Goal: Task Accomplishment & Management: Complete application form

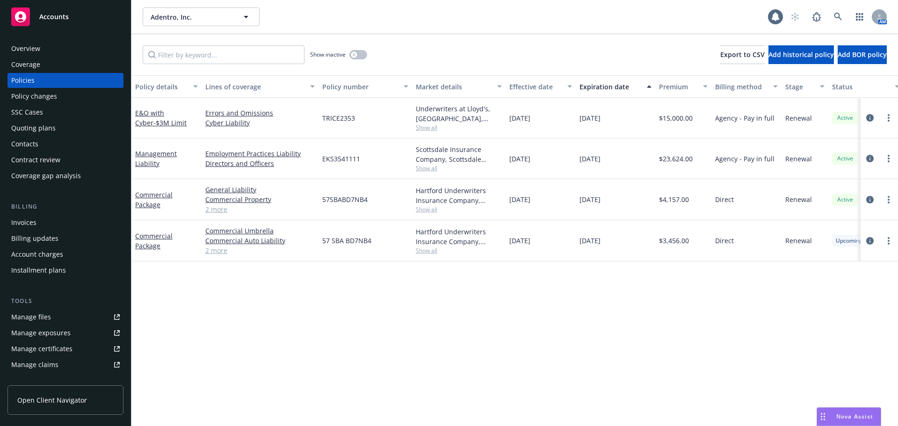
click at [62, 124] on div "Quoting plans" at bounding box center [65, 128] width 108 height 15
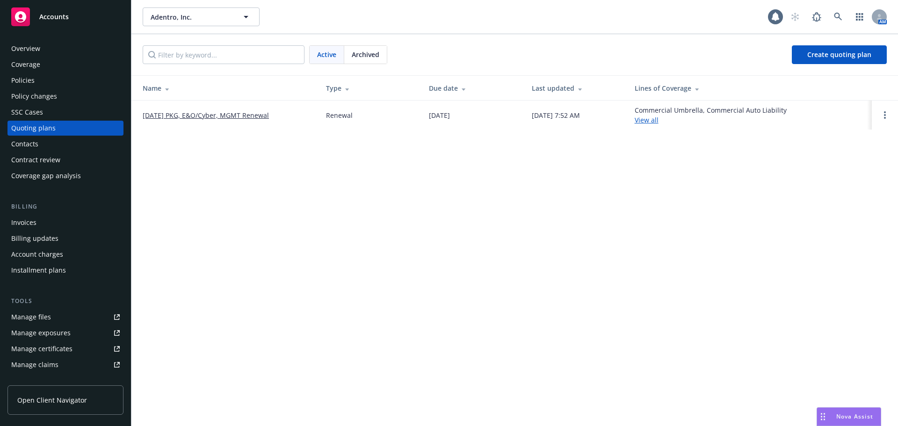
click at [239, 118] on link "[DATE] PKG, E&O/Cyber, MGMT Renewal" at bounding box center [206, 115] width 126 height 10
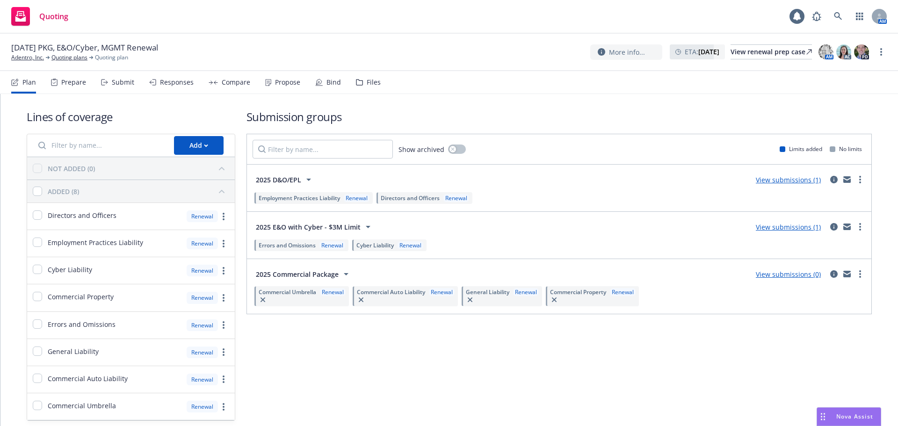
click at [237, 80] on div "Compare" at bounding box center [236, 82] width 29 height 7
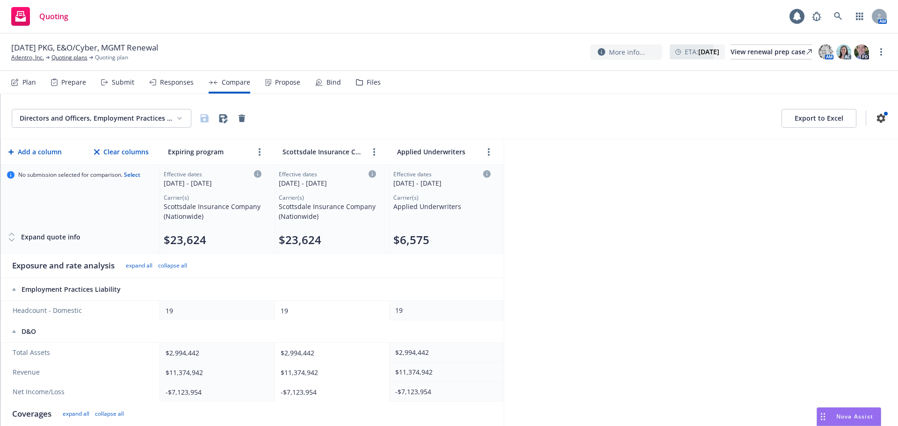
click at [277, 79] on div "Propose" at bounding box center [287, 82] width 25 height 7
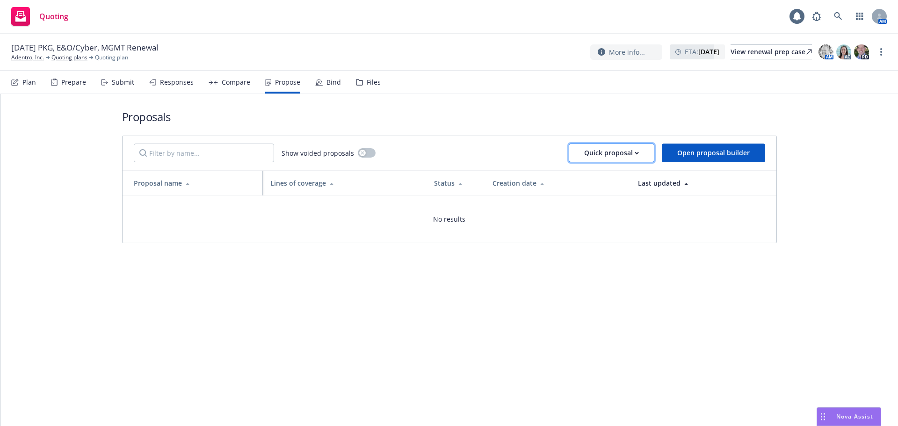
click at [588, 155] on div "Quick proposal" at bounding box center [611, 153] width 55 height 18
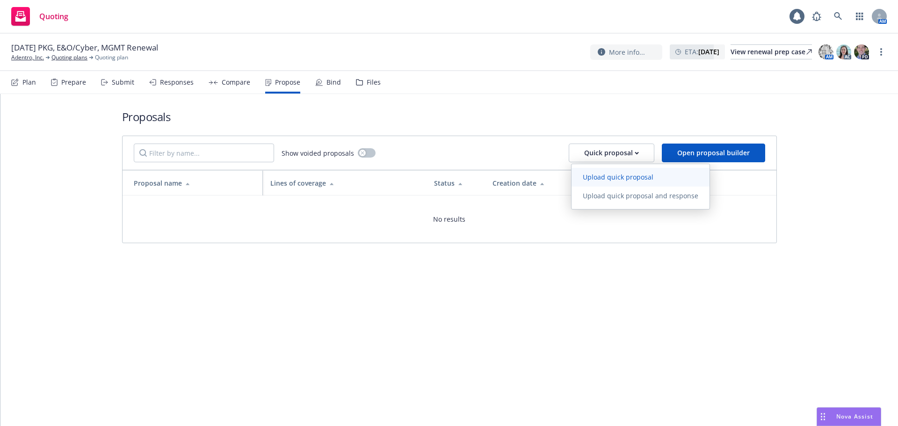
click at [600, 175] on span "Upload quick proposal" at bounding box center [617, 177] width 93 height 9
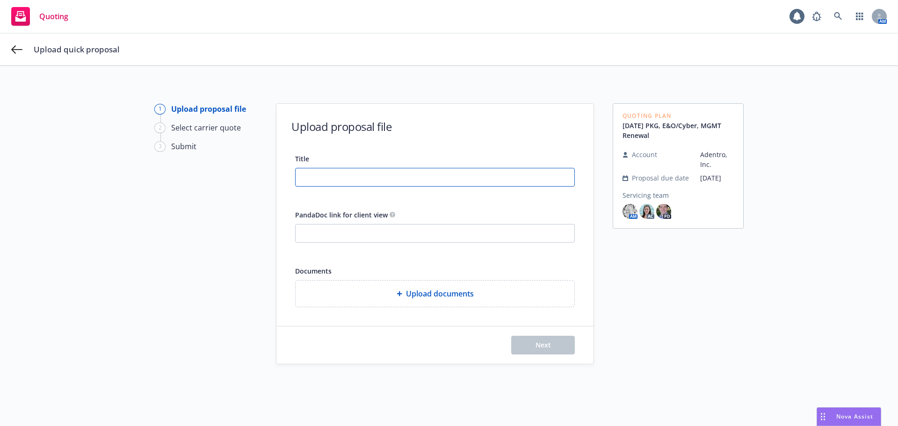
click at [335, 184] on input "Title" at bounding box center [435, 177] width 279 height 18
drag, startPoint x: 113, startPoint y: 175, endPoint x: 106, endPoint y: 175, distance: 6.5
click at [106, 175] on div "1 Upload proposal file 2 Select carrier quote 3 Submit Upload proposal file Tit…" at bounding box center [448, 262] width 875 height 319
click at [434, 174] on input "25-26 P&C and Mgmt Liab Proposal" at bounding box center [435, 177] width 279 height 18
type input "25-26 P&C and Mgmt Liab Proposal"
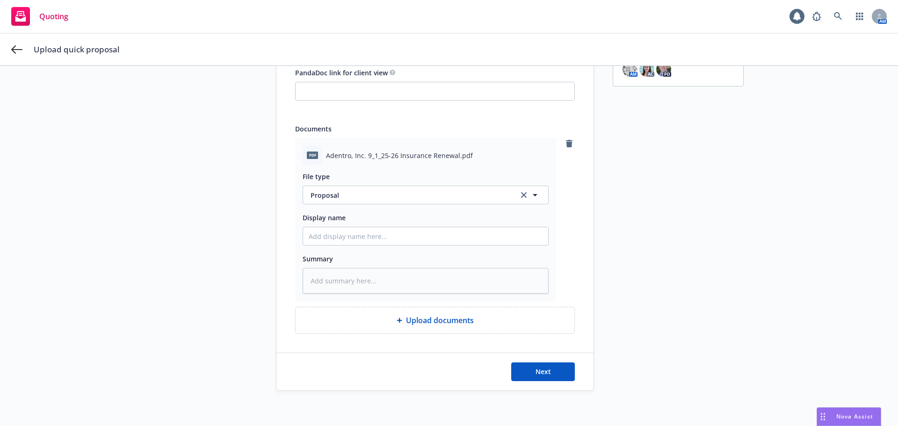
scroll to position [144, 0]
click at [368, 238] on input "Display name" at bounding box center [425, 234] width 245 height 18
paste input "25-26 P&C and Mgmt Liab Proposal"
type textarea "x"
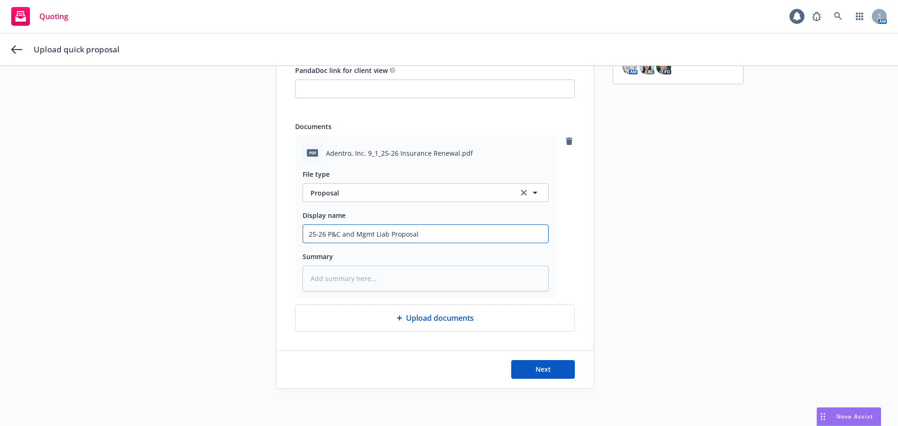
drag, startPoint x: 389, startPoint y: 230, endPoint x: 263, endPoint y: 234, distance: 125.9
click at [263, 234] on div "1 Upload proposal file 2 Select carrier quote 3 Submit Upload proposal file Tit…" at bounding box center [448, 174] width 875 height 430
click at [480, 238] on input "25-26 P&C and Mgmt Liab Proposal" at bounding box center [425, 234] width 245 height 18
type input "25-26 P&C and Mgmt Liab Proposal"
type textarea "x"
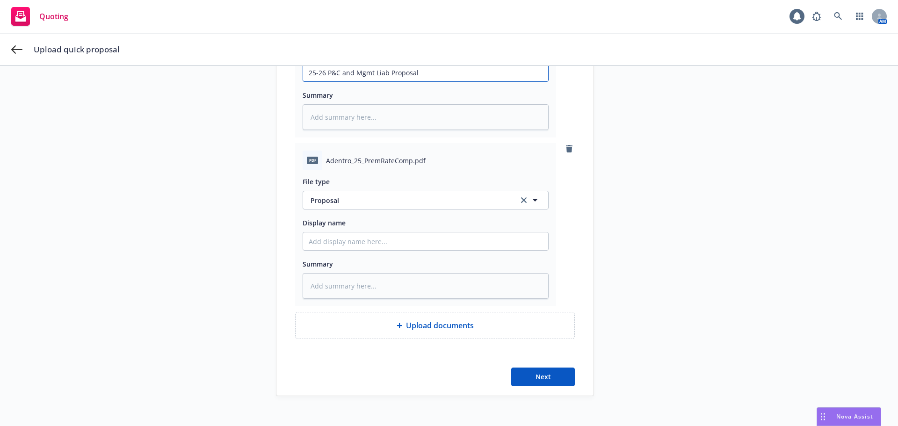
scroll to position [313, 0]
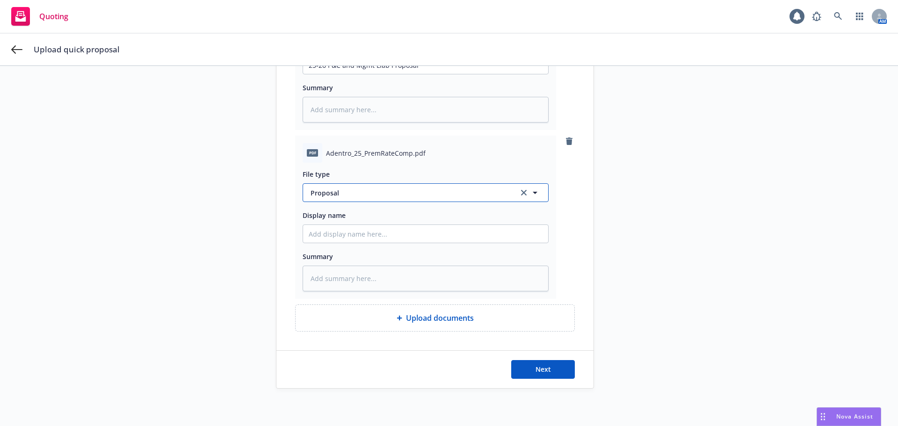
click at [346, 198] on button "Proposal" at bounding box center [426, 192] width 246 height 19
type input "rate"
click at [350, 223] on span "Rate/Exposure Comparison" at bounding box center [355, 219] width 87 height 10
drag, startPoint x: 349, startPoint y: 232, endPoint x: 370, endPoint y: 234, distance: 20.7
click at [351, 74] on input "Display name" at bounding box center [425, 65] width 245 height 18
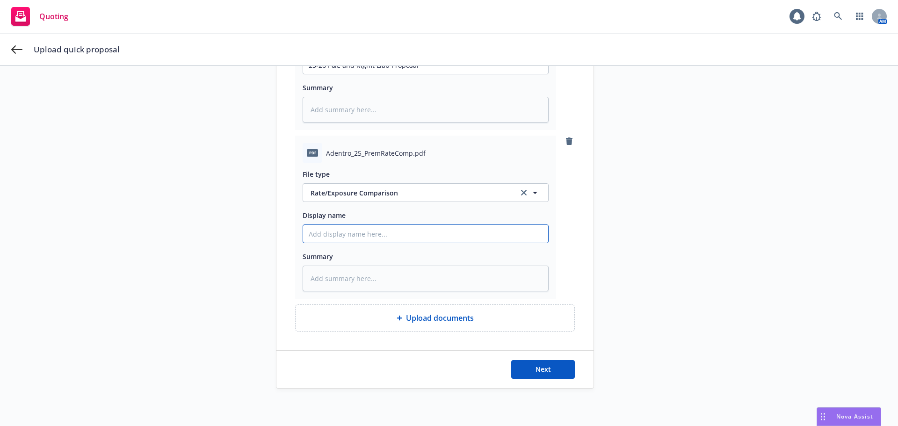
paste input "25-26 P&C and Mgmt Liab Proposal"
type textarea "x"
type input "25-26 P&C and Mgmt Liab Proposal"
type textarea "x"
type input "25-26 P&C and Mgmt Liab Proposal"
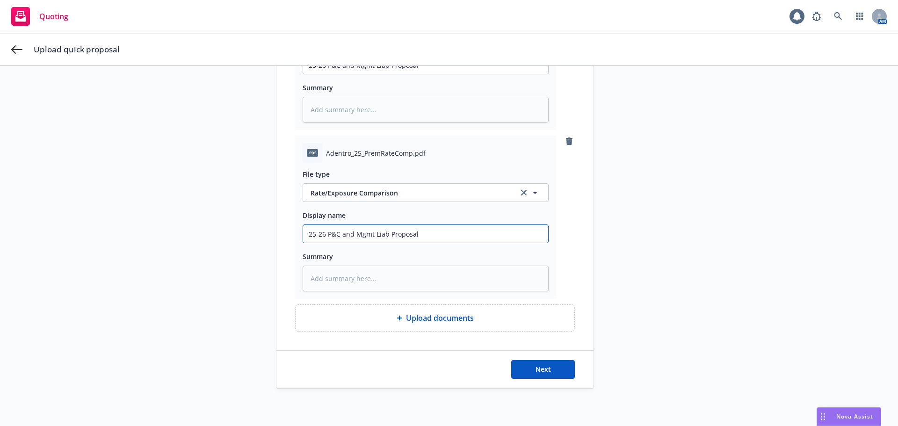
type textarea "x"
type input "25-26 P&C and Mgmt Liab Proposal -"
type textarea "x"
type input "25-26 P&C and Mgmt Liab Proposal - C"
type textarea "x"
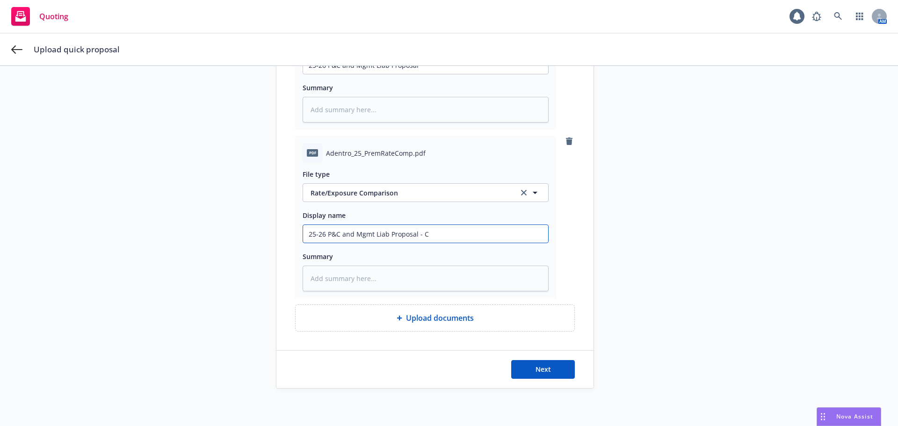
type input "25-26 P&C and Mgmt Liab Proposal - Co"
type textarea "x"
type input "25-26 P&C and Mgmt Liab Proposal - Cov"
type textarea "x"
type input "25-26 P&C and Mgmt Liab Proposal - Cove"
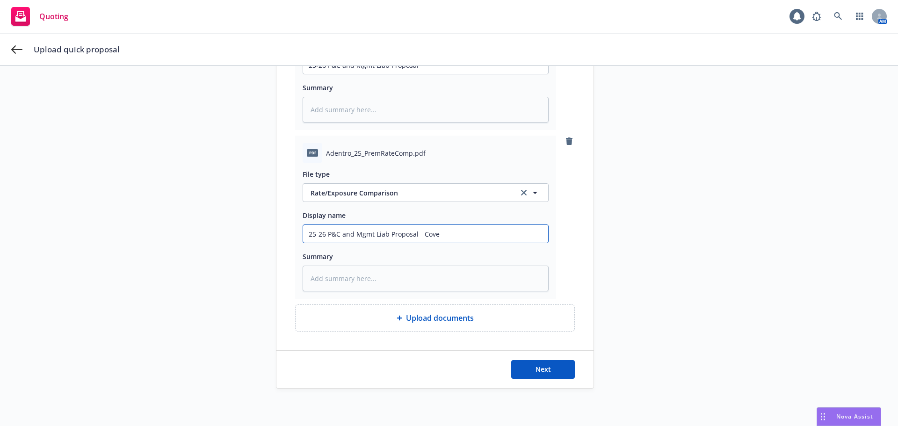
type textarea "x"
type input "25-26 P&C and Mgmt Liab Proposal - Cover"
type textarea "x"
type input "25-26 P&C and Mgmt Liab Proposal - Covera"
type textarea "x"
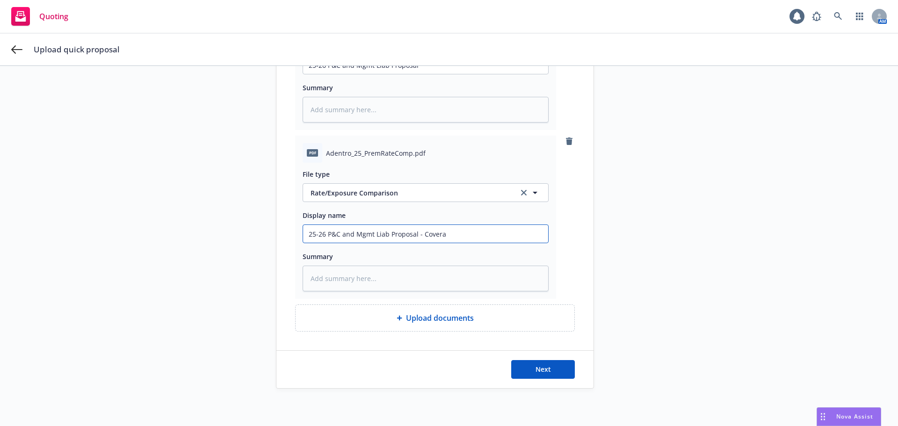
type input "25-26 P&C and Mgmt Liab Proposal - Coverag"
type textarea "x"
type input "25-26 P&C and Mgmt Liab Proposal - Coverage"
type textarea "x"
type input "25-26 P&C and Mgmt Liab Proposal - Coverage"
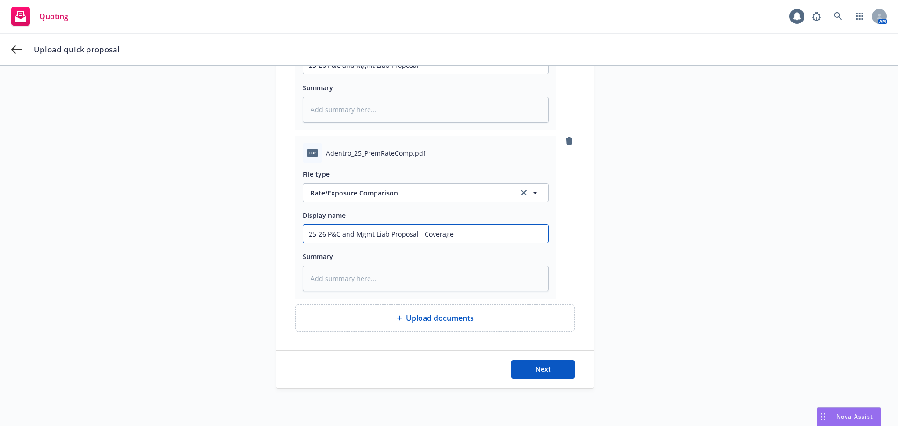
type textarea "x"
type input "25-26 P&C and Mgmt Liab Proposal - Coverage C"
type textarea "x"
type input "25-26 P&C and Mgmt Liab Proposal - Coverage Co"
type textarea "x"
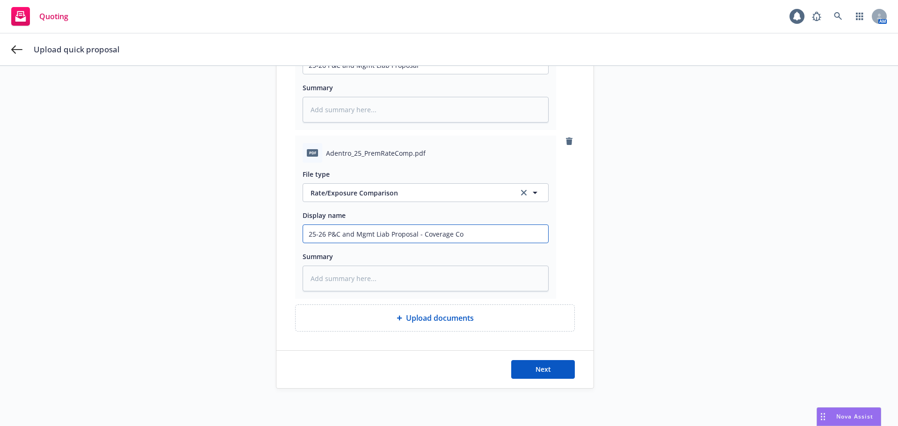
type input "25-26 P&C and Mgmt Liab Proposal - Coverage Com"
type textarea "x"
type input "25-26 P&C and Mgmt Liab Proposal - Coverage Comp"
type textarea "x"
type input "25-26 P&C and Mgmt Liab Proposal - Coverage Compa"
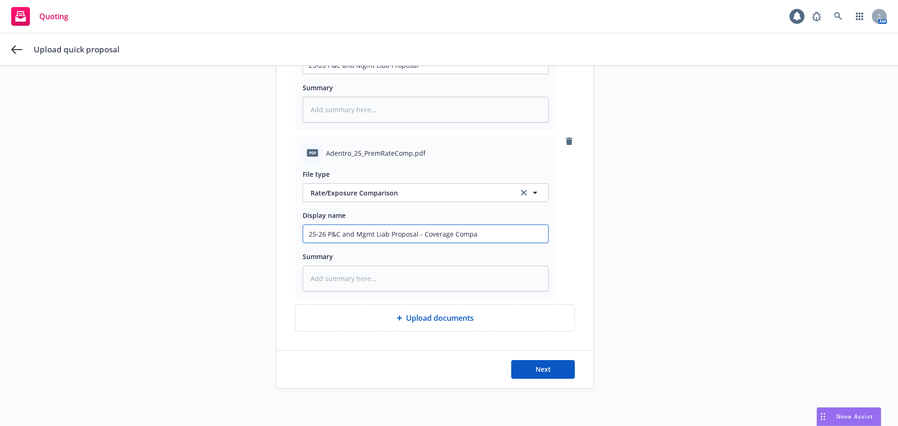
type textarea "x"
type input "25-26 P&C and Mgmt Liab Proposal - Coverage Compar"
type textarea "x"
type input "25-26 P&C and Mgmt Liab Proposal - Coverage Compari"
type textarea "x"
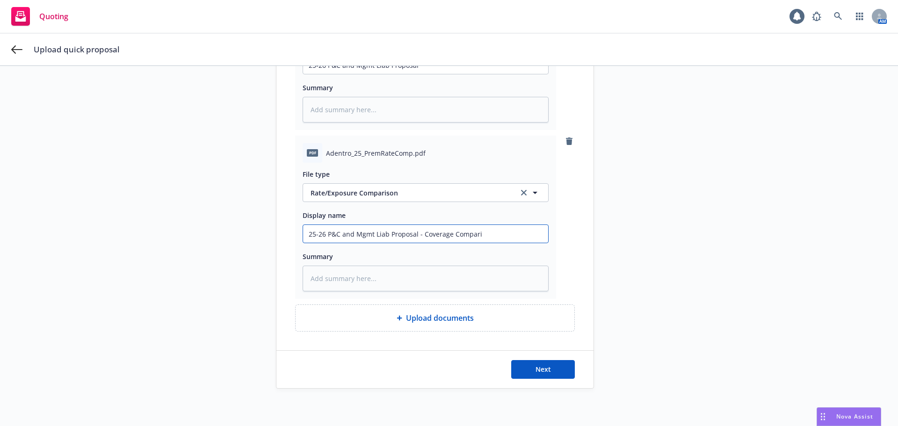
type input "25-26 P&C and Mgmt Liab Proposal - Coverage Comparis"
type textarea "x"
type input "25-26 P&C and Mgmt Liab Proposal - Coverage Compariso"
type textarea "x"
drag, startPoint x: 474, startPoint y: 230, endPoint x: 167, endPoint y: 229, distance: 306.8
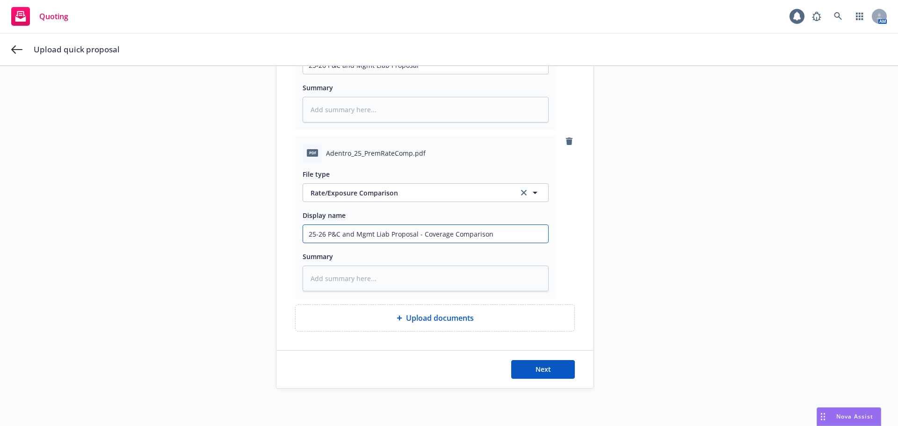
click at [167, 229] on div "1 Upload proposal file 2 Select carrier quote 3 Submit Upload proposal file Tit…" at bounding box center [448, 89] width 875 height 599
type input "25-26 P&C and Mgmt Liab Proposal - Coverage Comparison"
click at [661, 253] on div "Quoting Plan [DATE] PKG, E&O/Cyber, MGMT Renewal Account Adentro, Inc. Proposal…" at bounding box center [678, 89] width 131 height 599
type textarea "x"
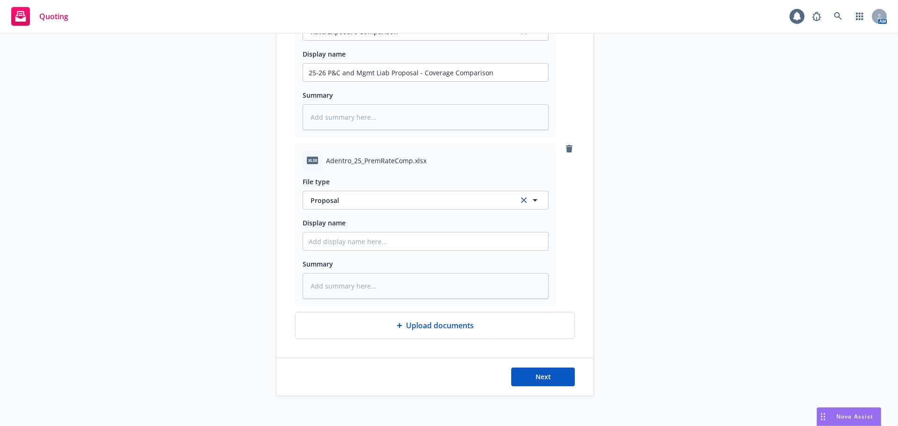
scroll to position [482, 0]
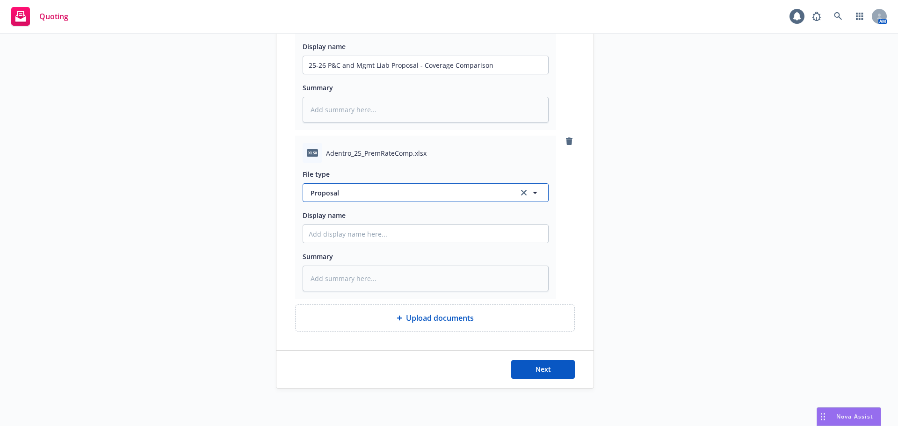
click at [335, 194] on span "Proposal" at bounding box center [409, 193] width 197 height 10
type input "rate"
click at [352, 219] on span "Rate/Exposure Comparison" at bounding box center [355, 219] width 87 height 10
paste input "25-26 P&C and Mgmt Liab Proposal - Coverage Comparison"
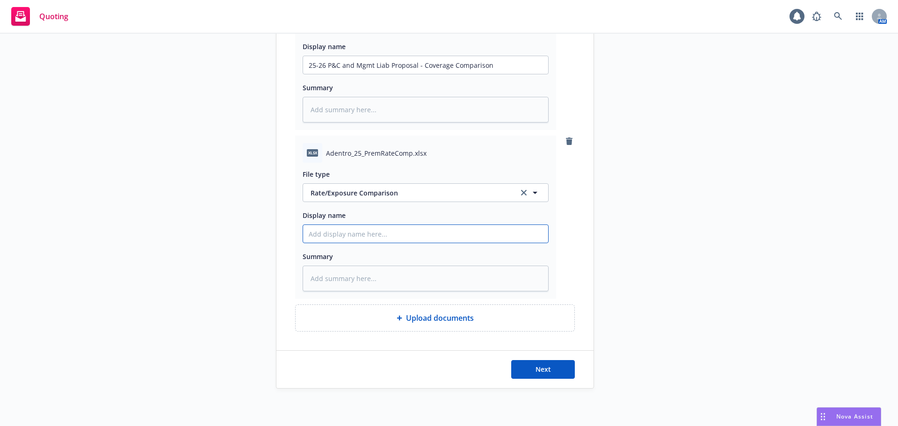
type textarea "x"
type input "25-26 P&C and Mgmt Liab Proposal - Coverage Comparison"
type textarea "x"
type input "25-26 P&C and Mgmt Liab Proposal - Coverage Comparison"
type textarea "x"
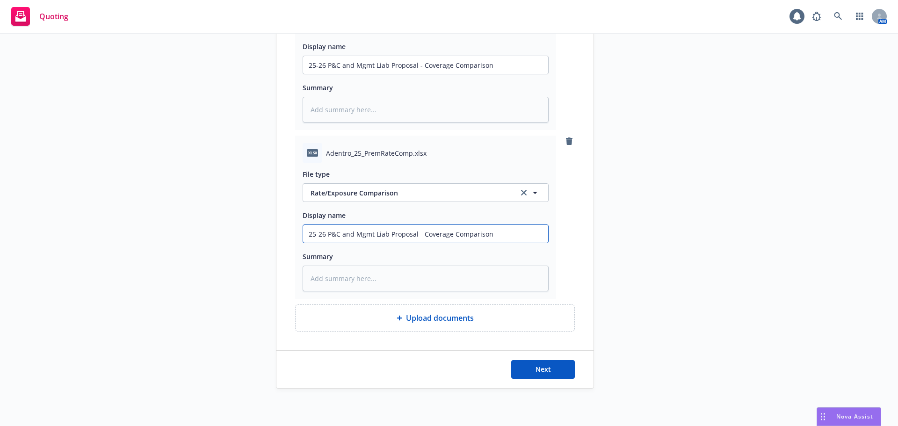
type input "25-26 P&C and Mgmt Liab Proposal - Coverage Comparison E"
type textarea "x"
type input "25-26 P&C and Mgmt Liab Proposal - Coverage Comparison Ex"
type textarea "x"
type input "25-26 P&C and Mgmt Liab Proposal - Coverage Comparison Exc"
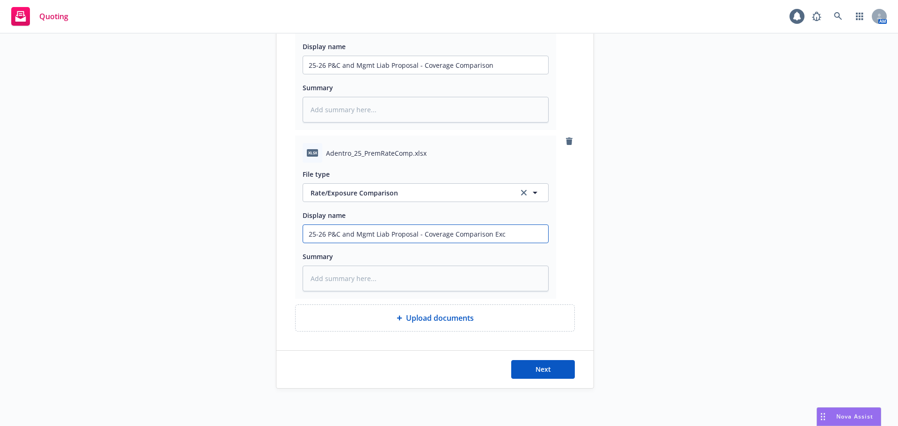
type textarea "x"
type input "25-26 P&C and Mgmt Liab Proposal - Coverage Comparison Exce"
type textarea "x"
type input "25-26 P&C and Mgmt Liab Proposal - Coverage Comparison Excel"
type textarea "x"
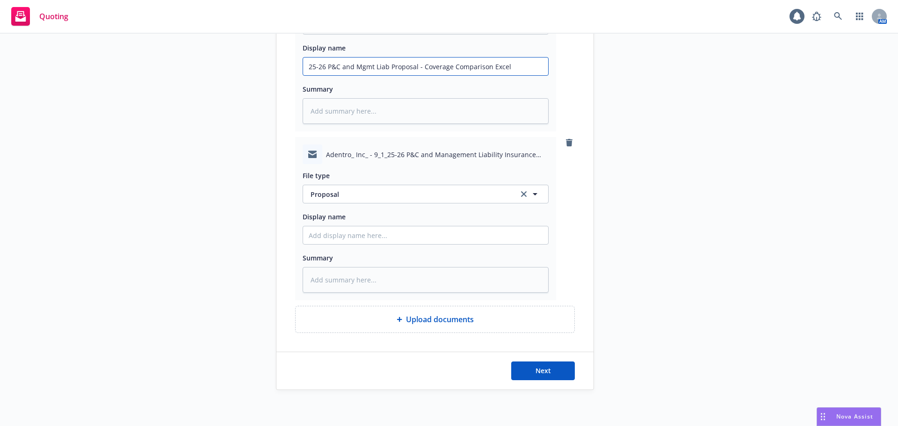
scroll to position [651, 0]
click at [342, 196] on span "Proposal" at bounding box center [409, 193] width 197 height 10
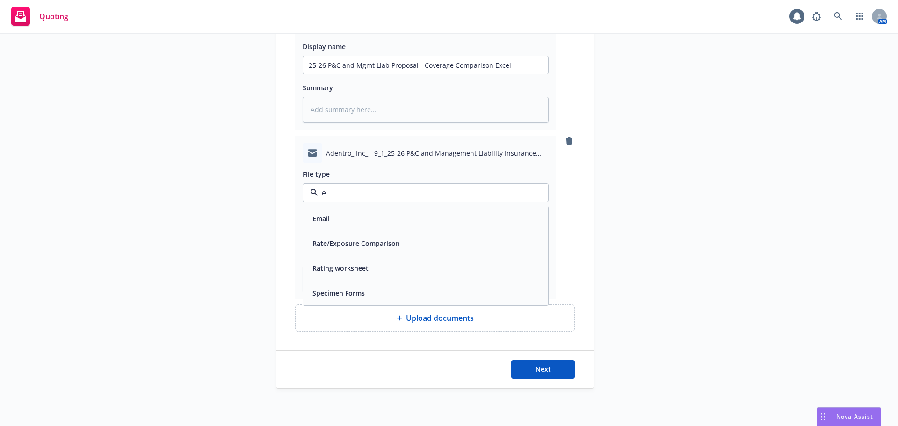
type input "em"
click at [331, 215] on div "Email" at bounding box center [426, 219] width 234 height 14
drag, startPoint x: 334, startPoint y: 227, endPoint x: 344, endPoint y: 227, distance: 9.8
paste input "25-26 P&C and Mgmt Liab Proposal - Coverage Comparison"
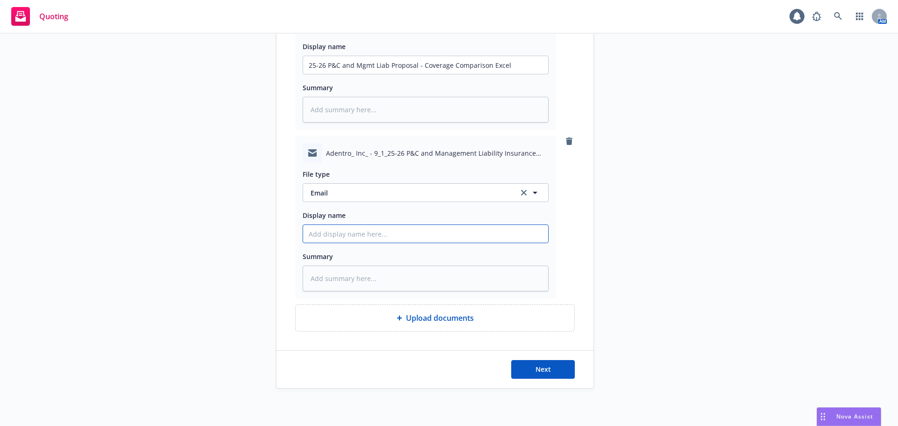
type textarea "x"
type input "25-26 P&C and Mgmt Liab Proposal - Coverage Comparison"
drag, startPoint x: 459, startPoint y: 233, endPoint x: 419, endPoint y: 231, distance: 40.7
type textarea "x"
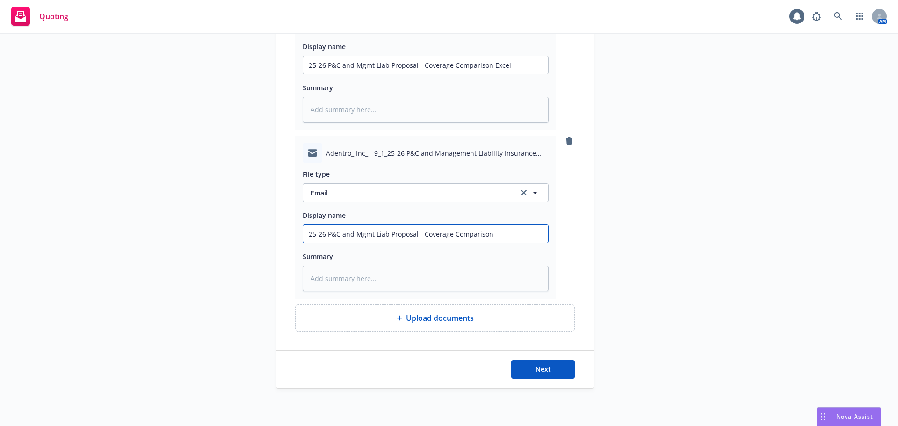
type input "25-26 P&C and Mgmt Liab Proposal - E"
type textarea "x"
type input "25-26 P&C and Mgmt Liab Proposal - Em"
type textarea "x"
type input "25-26 P&C and Mgmt Liab Proposal - Emai"
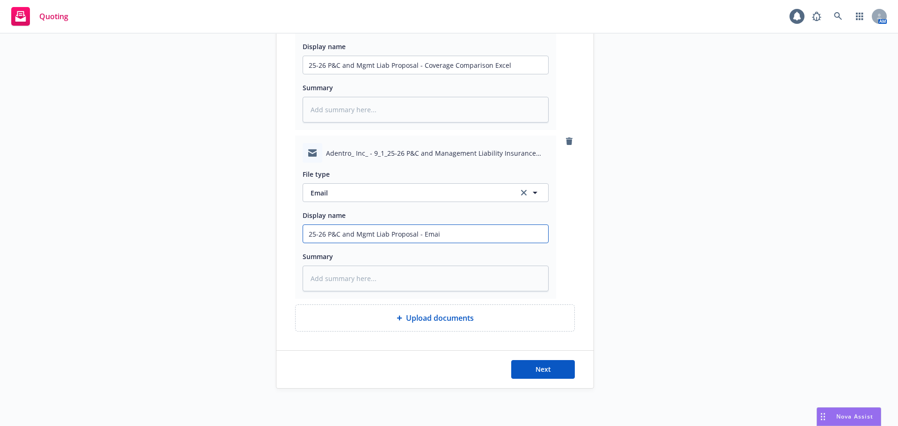
type textarea "x"
type input "25-26 P&C and Mgmt Liab Proposal - Email"
click at [536, 363] on button "Next" at bounding box center [543, 369] width 64 height 19
type textarea "x"
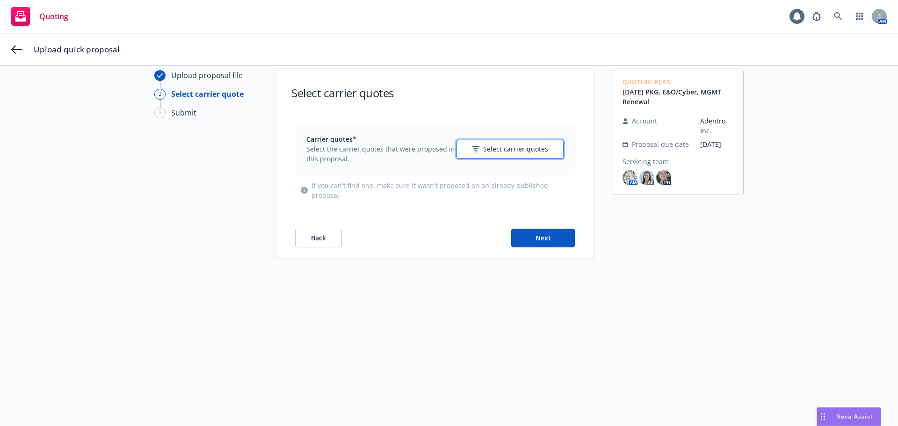
click at [513, 154] on button "Select carrier quotes" at bounding box center [509, 149] width 107 height 19
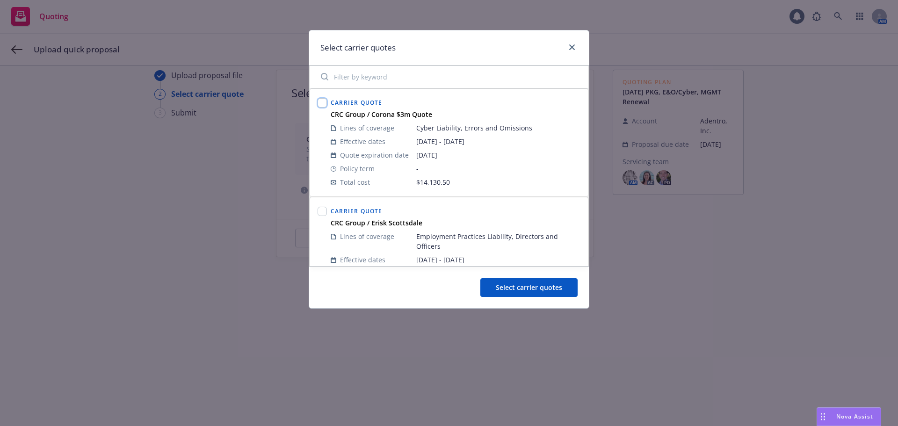
click at [323, 99] on input "checkbox" at bounding box center [322, 102] width 9 height 9
checkbox input "true"
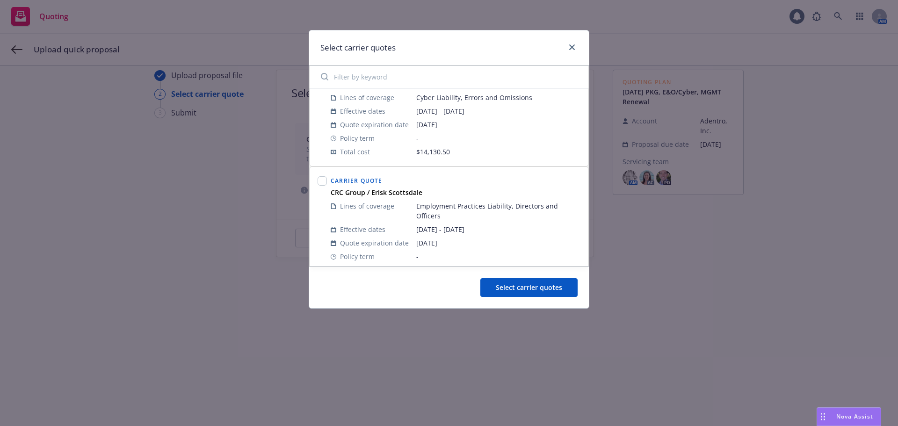
scroll to position [47, 0]
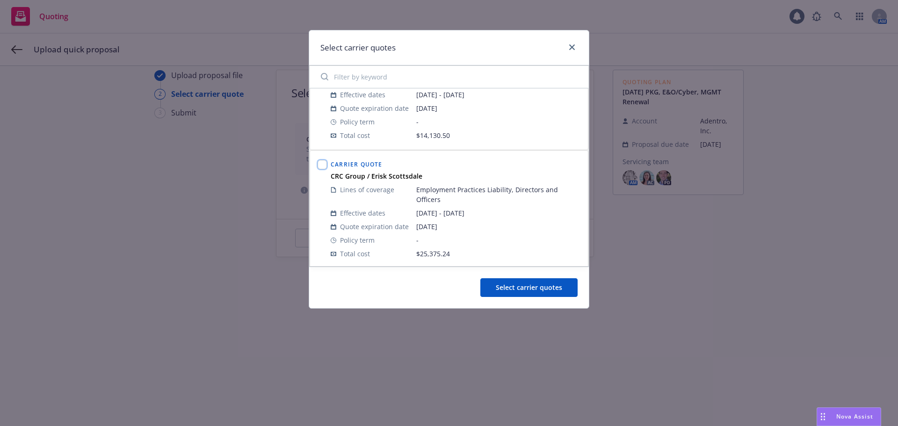
click at [324, 164] on input "checkbox" at bounding box center [322, 164] width 9 height 9
checkbox input "true"
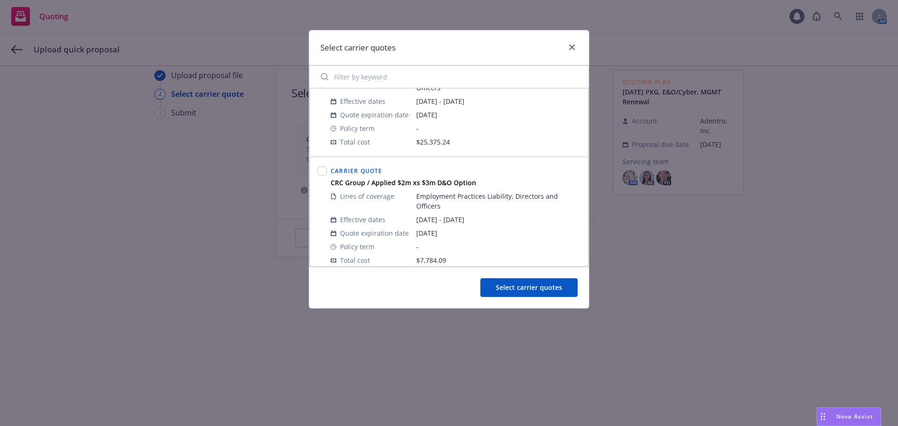
scroll to position [167, 0]
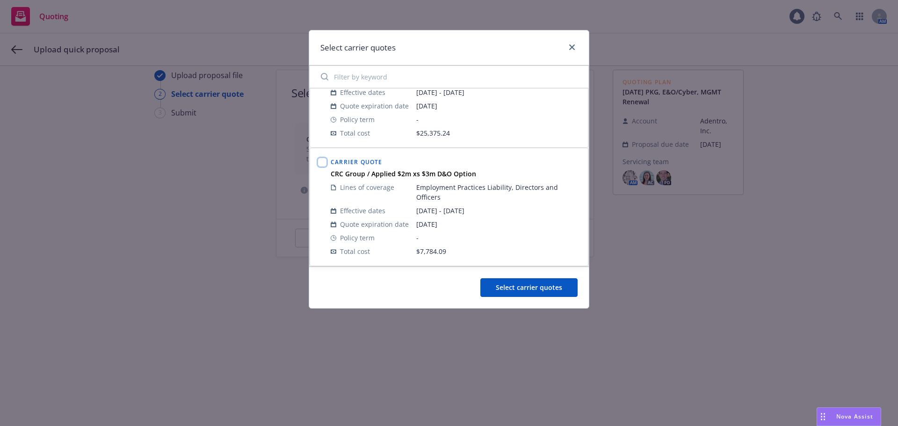
click at [321, 160] on input "checkbox" at bounding box center [322, 162] width 9 height 9
checkbox input "true"
click at [532, 286] on span "Select carrier quotes" at bounding box center [529, 287] width 66 height 9
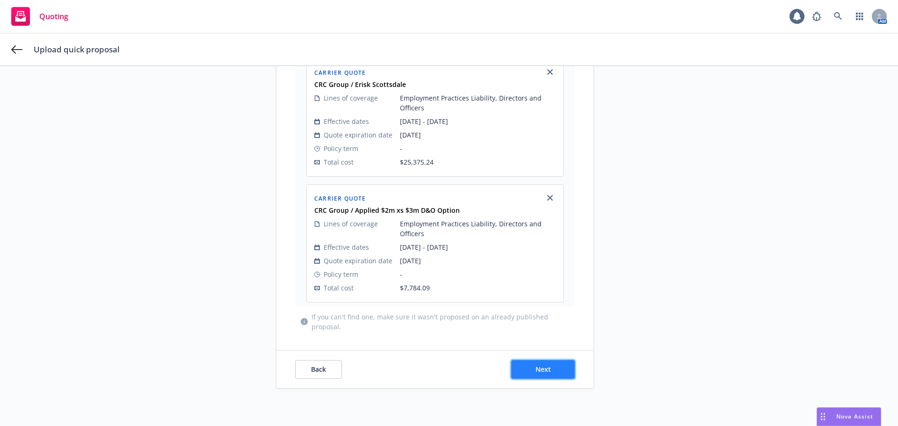
click at [540, 372] on span "Next" at bounding box center [542, 369] width 15 height 9
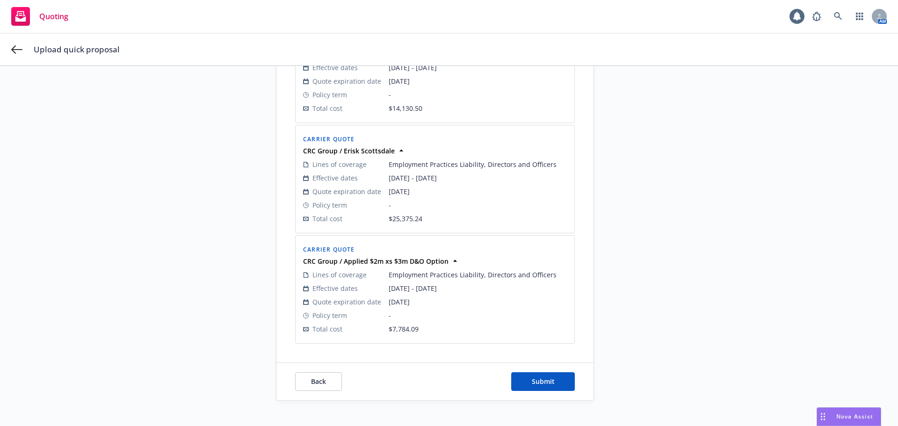
scroll to position [308, 0]
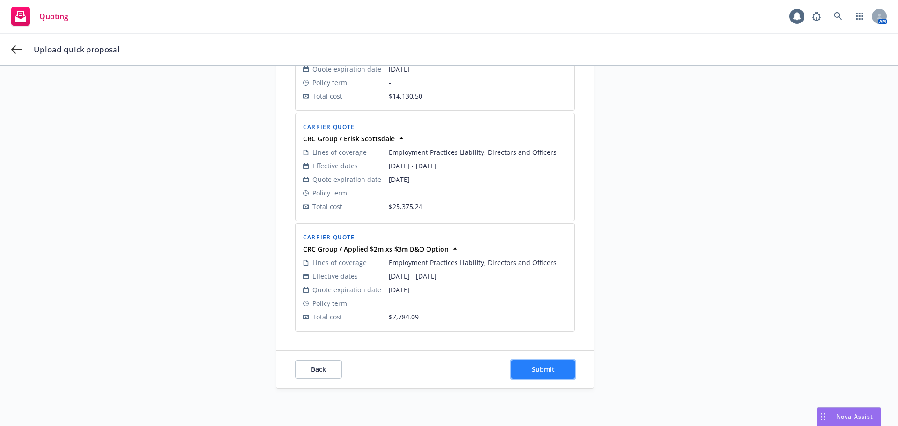
click at [544, 366] on span "Submit" at bounding box center [543, 369] width 23 height 9
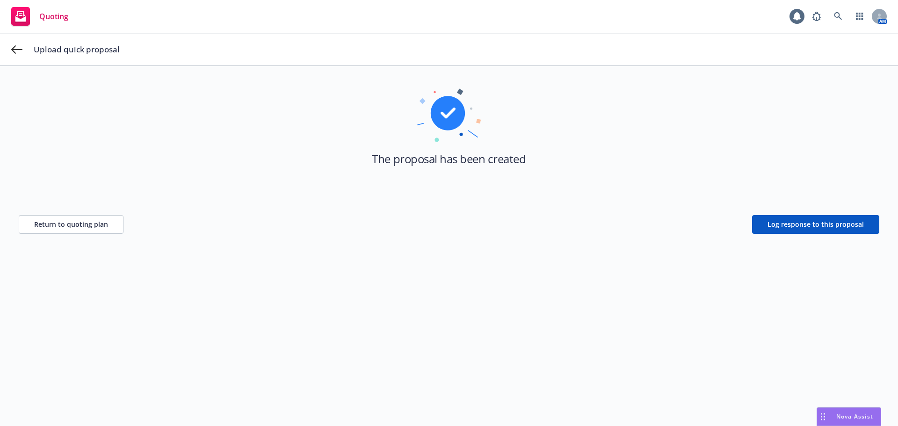
scroll to position [34, 0]
click at [75, 226] on span "Return to quoting plan" at bounding box center [71, 224] width 74 height 9
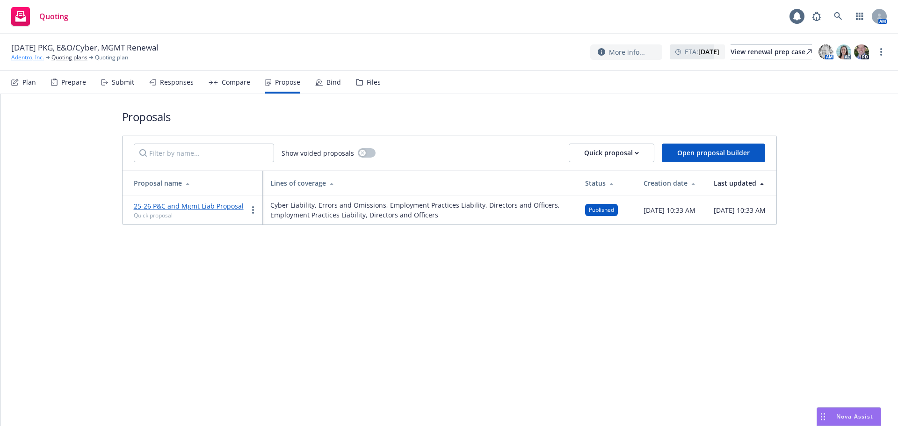
click at [34, 58] on link "Adentro, Inc." at bounding box center [27, 57] width 33 height 8
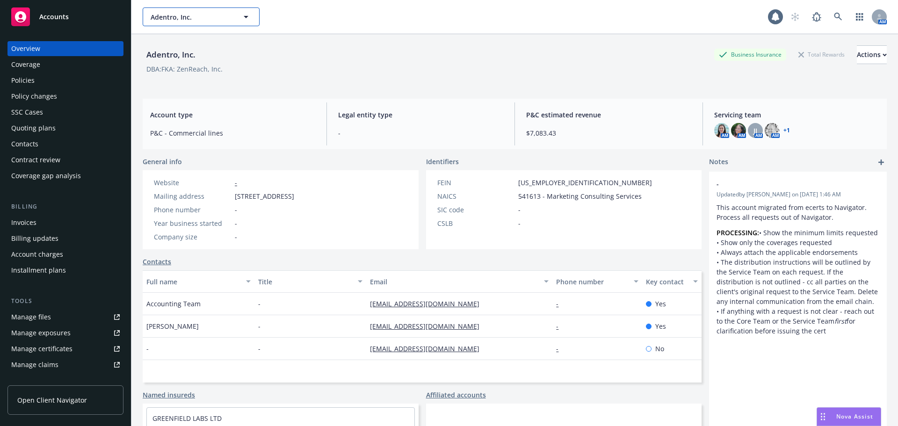
click at [177, 17] on span "Adentro, Inc." at bounding box center [191, 17] width 81 height 10
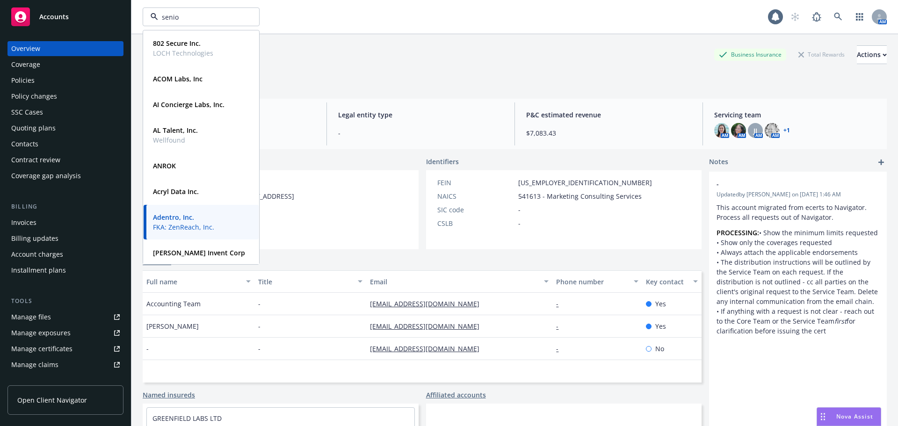
type input "senior"
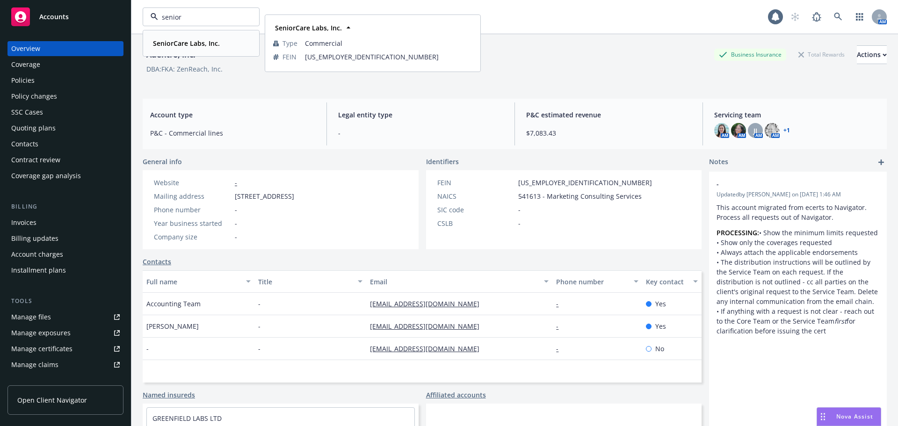
click at [212, 40] on strong "SeniorCare Labs, Inc." at bounding box center [186, 43] width 67 height 9
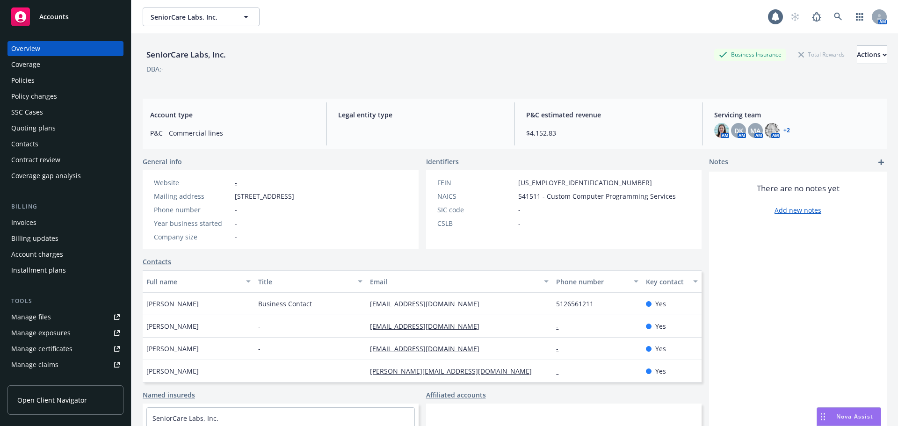
click at [57, 78] on div "Policies" at bounding box center [65, 80] width 108 height 15
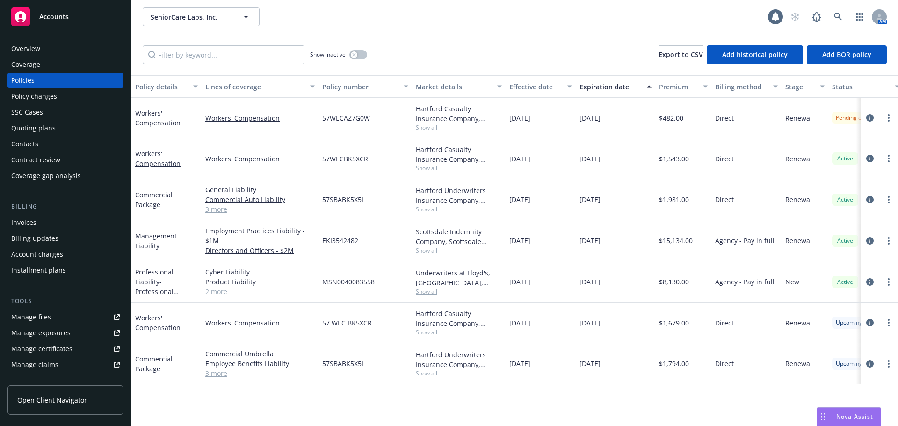
click at [511, 85] on div "Effective date" at bounding box center [535, 87] width 52 height 10
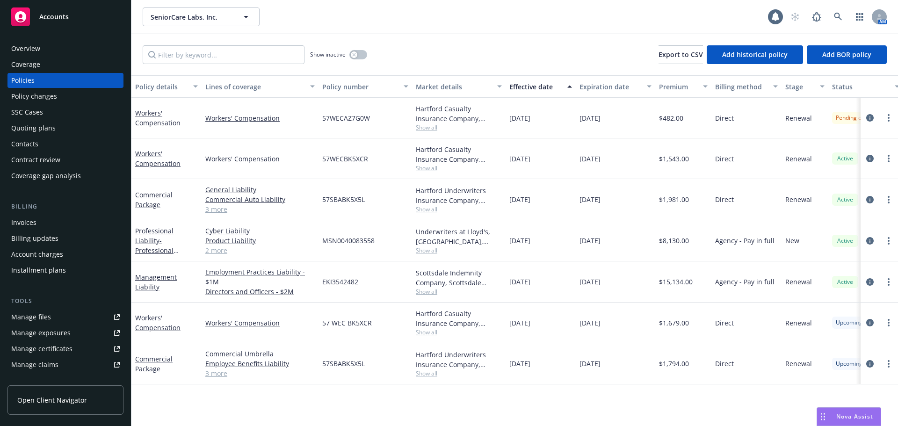
click at [514, 85] on div "Effective date" at bounding box center [535, 87] width 52 height 10
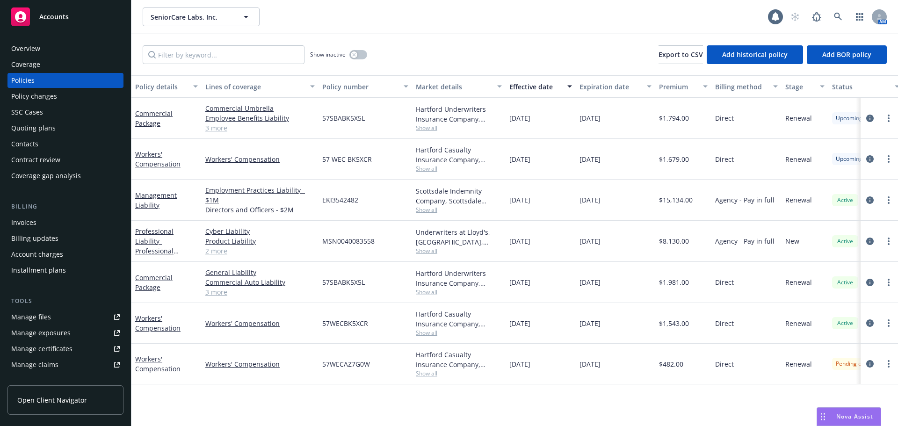
click at [61, 100] on div "Policy changes" at bounding box center [65, 96] width 108 height 15
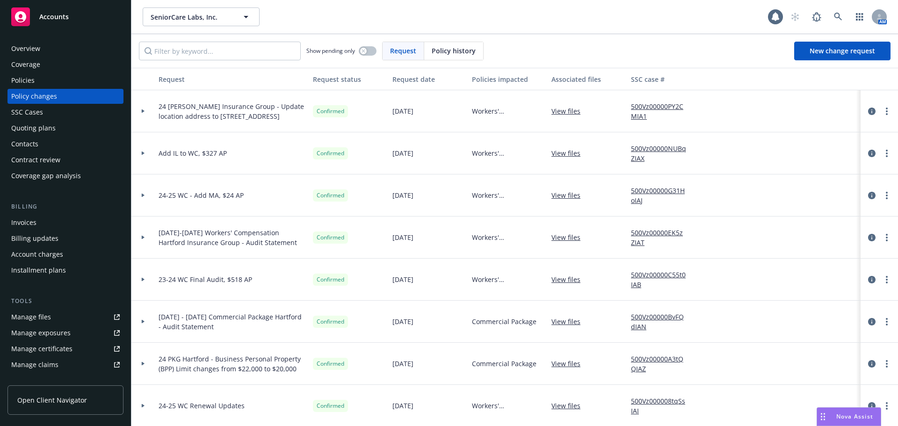
click at [62, 86] on div "Policies" at bounding box center [65, 80] width 108 height 15
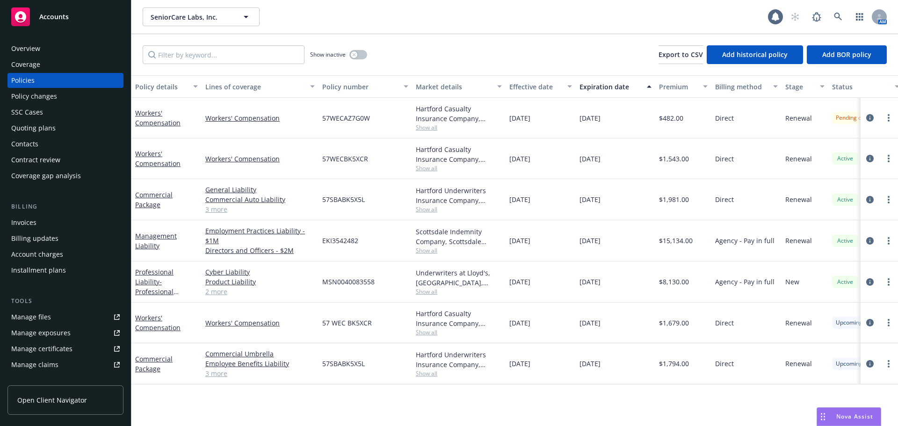
click at [513, 87] on div "Effective date" at bounding box center [535, 87] width 52 height 10
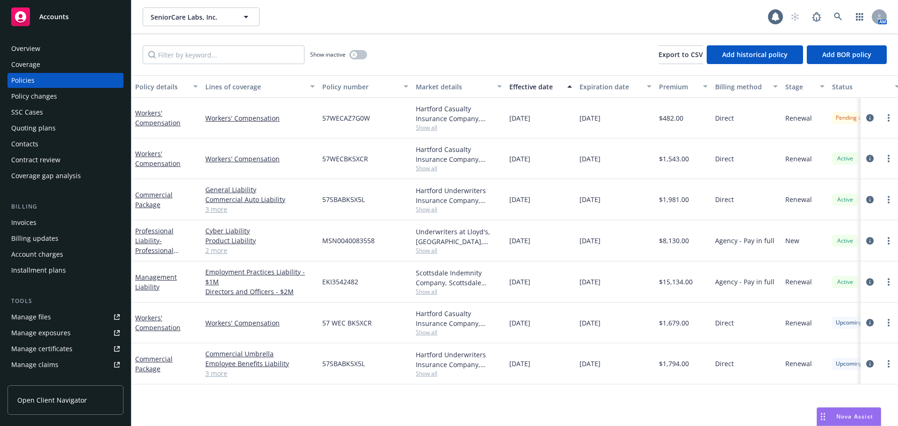
click at [513, 86] on div "Effective date" at bounding box center [535, 87] width 52 height 10
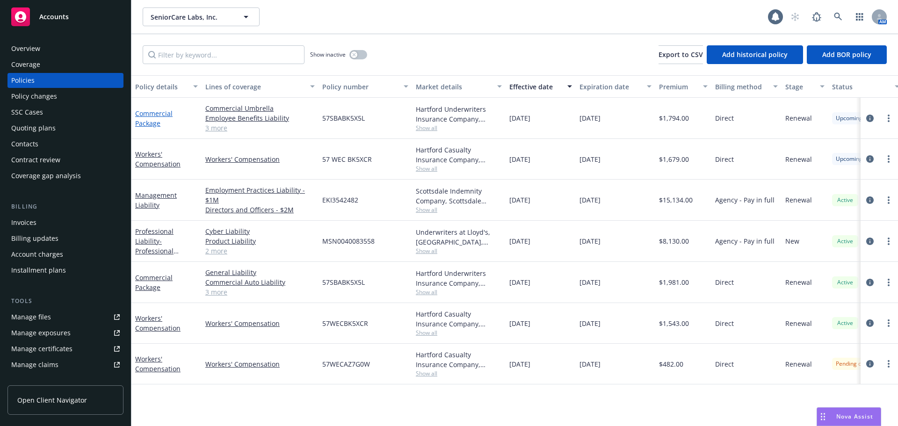
click at [158, 114] on link "Commercial Package" at bounding box center [153, 118] width 37 height 19
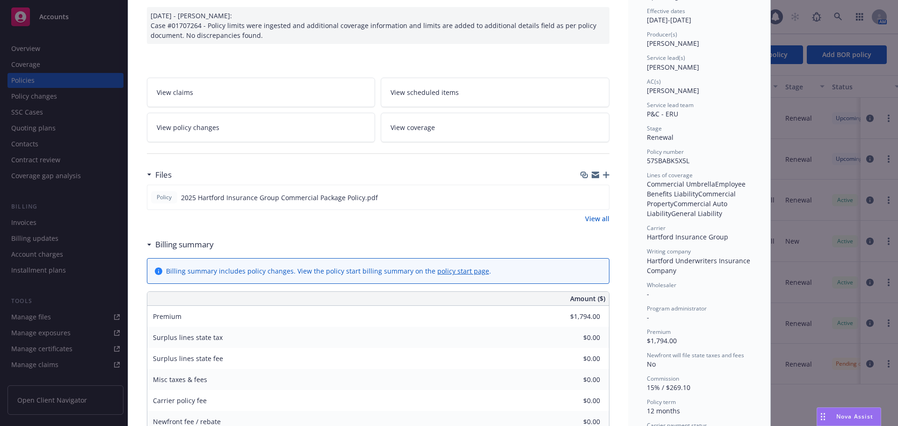
scroll to position [94, 0]
click at [597, 200] on icon "preview file" at bounding box center [600, 196] width 8 height 7
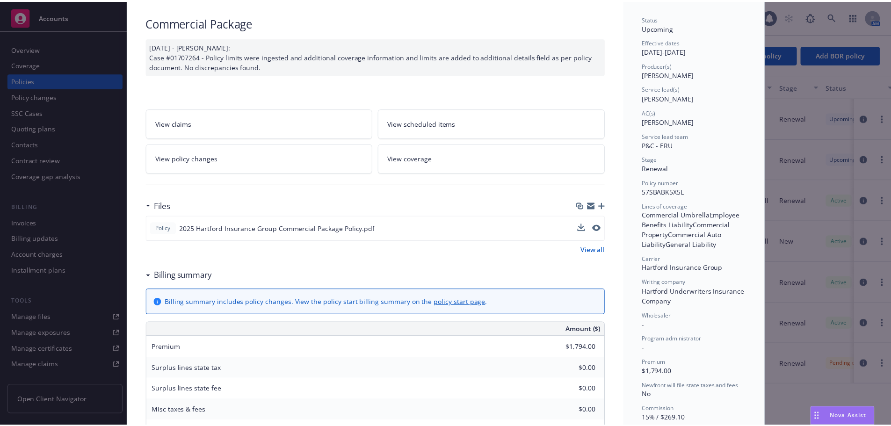
scroll to position [0, 0]
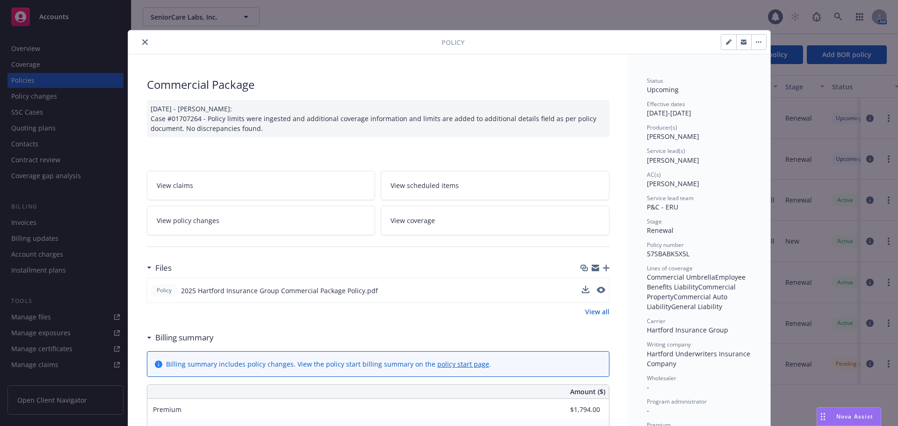
click at [142, 44] on icon "close" at bounding box center [145, 42] width 6 height 6
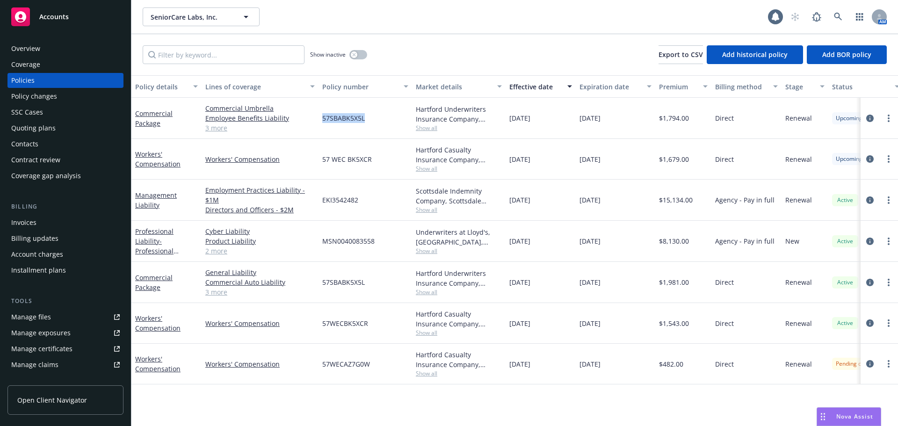
drag, startPoint x: 376, startPoint y: 123, endPoint x: 320, endPoint y: 116, distance: 56.0
click at [320, 116] on div "57SBABK5X5L" at bounding box center [365, 118] width 94 height 41
copy span "57SBABK5X5L"
drag, startPoint x: 381, startPoint y: 160, endPoint x: 320, endPoint y: 165, distance: 61.0
click at [320, 165] on div "57 WEC BK5XCR" at bounding box center [365, 159] width 94 height 41
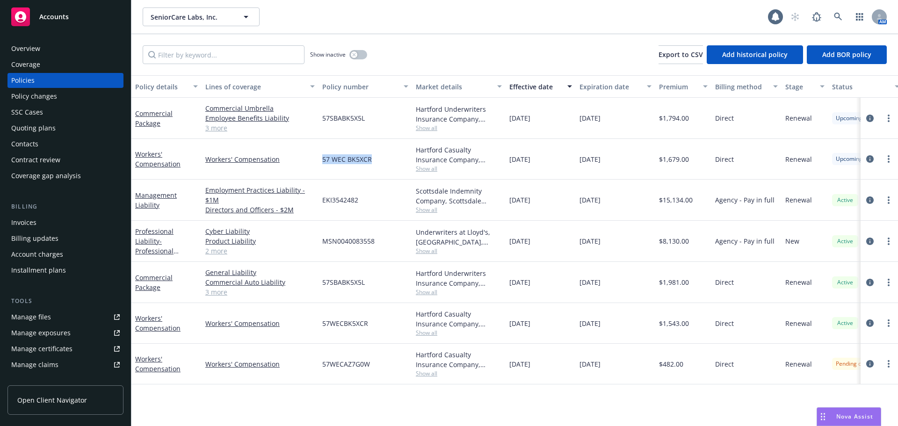
click at [394, 167] on div "57 WEC BK5XCR" at bounding box center [365, 159] width 94 height 41
drag, startPoint x: 378, startPoint y: 161, endPoint x: 307, endPoint y: 167, distance: 71.8
click at [307, 167] on div "Workers' Compensation Workers' Compensation 57 WEC BK5XCR Hartford Casualty Ins…" at bounding box center [582, 159] width 903 height 41
copy div "57 WEC BK5XCR"
click at [67, 99] on div "Policy changes" at bounding box center [65, 96] width 108 height 15
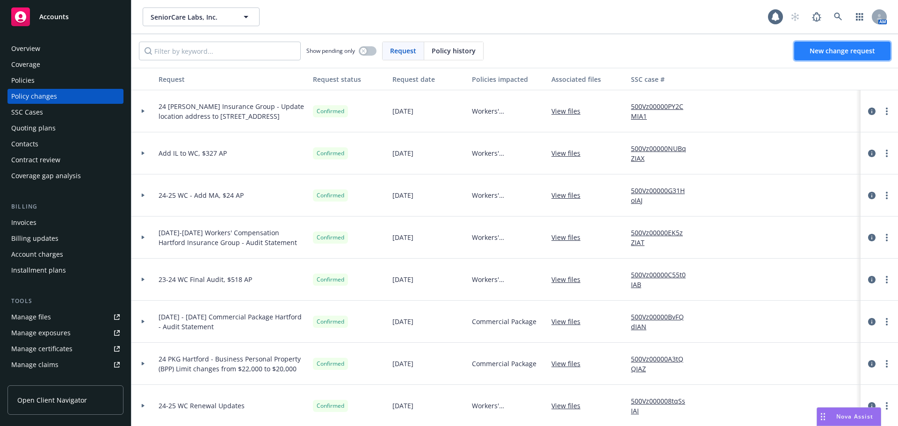
click at [857, 50] on span "New change request" at bounding box center [841, 50] width 65 height 9
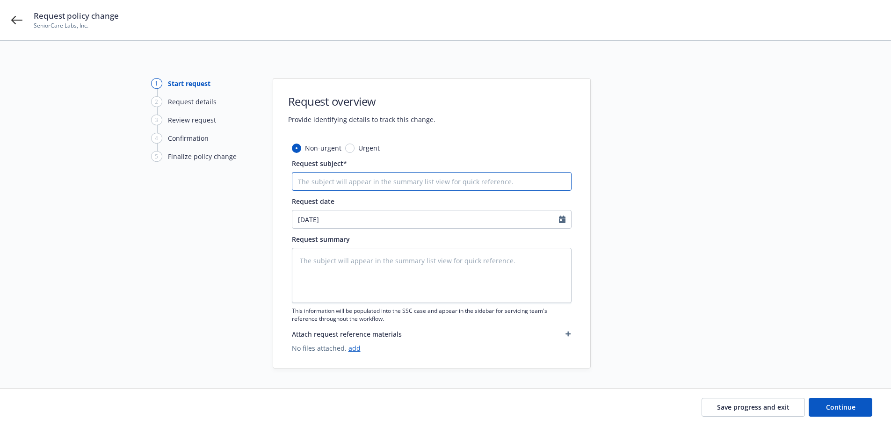
click at [397, 178] on input "Request subject*" at bounding box center [432, 181] width 280 height 19
type textarea "x"
type input "2"
type textarea "x"
type input "25"
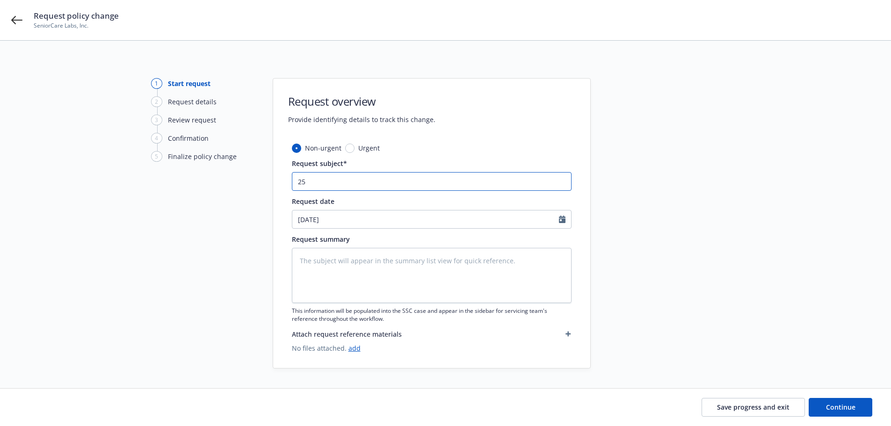
type textarea "x"
type input "25-"
type textarea "x"
type input "25-2"
type textarea "x"
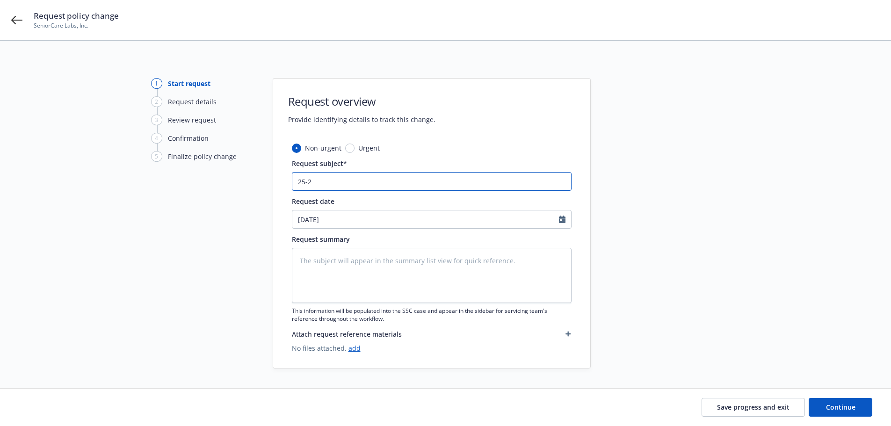
type input "25-26"
type textarea "x"
type input "25-26"
type textarea "x"
type input "25-26 W"
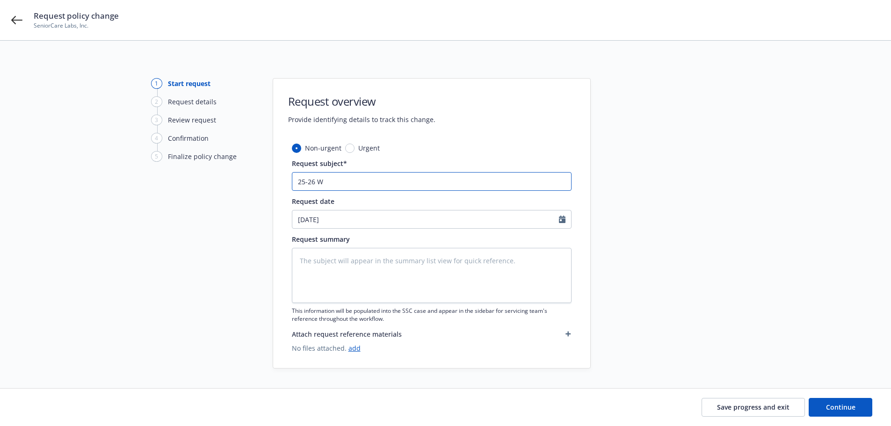
type textarea "x"
type input "25-26 WC"
type textarea "x"
type input "25-26 WC -"
type textarea "x"
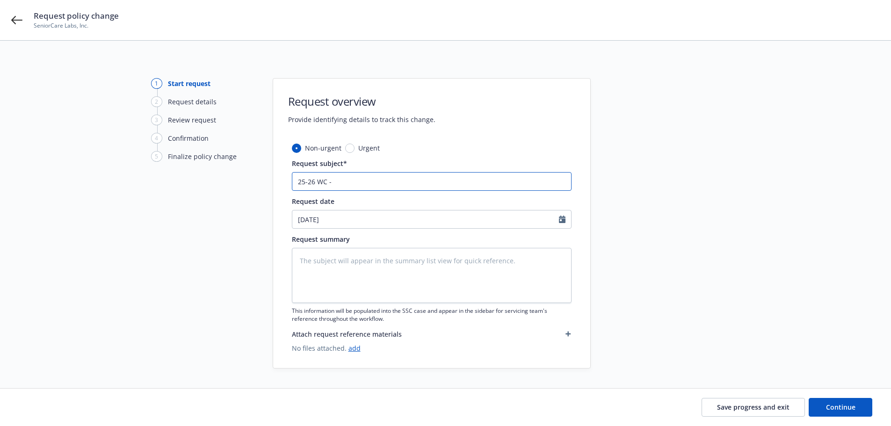
type input "25-26 WC -"
type textarea "x"
type input "25-26 WC - R"
type textarea "x"
type input "25-26 WC - Re"
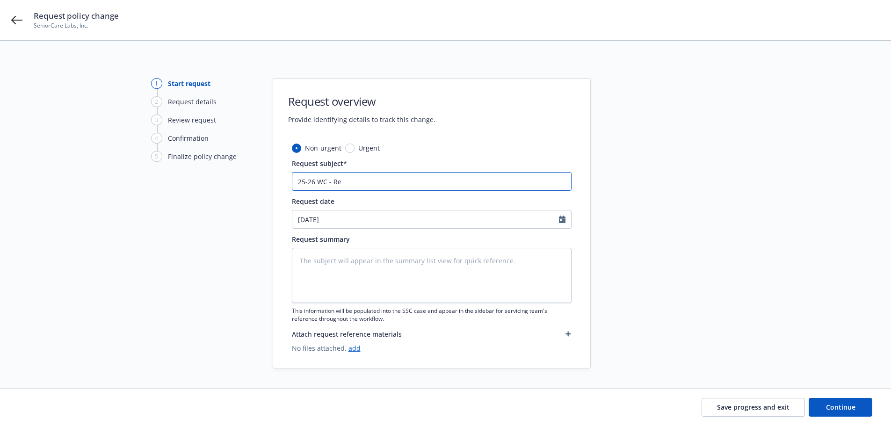
type textarea "x"
type input "25-26 WC - Ren"
type textarea "x"
type input "25-26 WC - Rene"
type textarea "x"
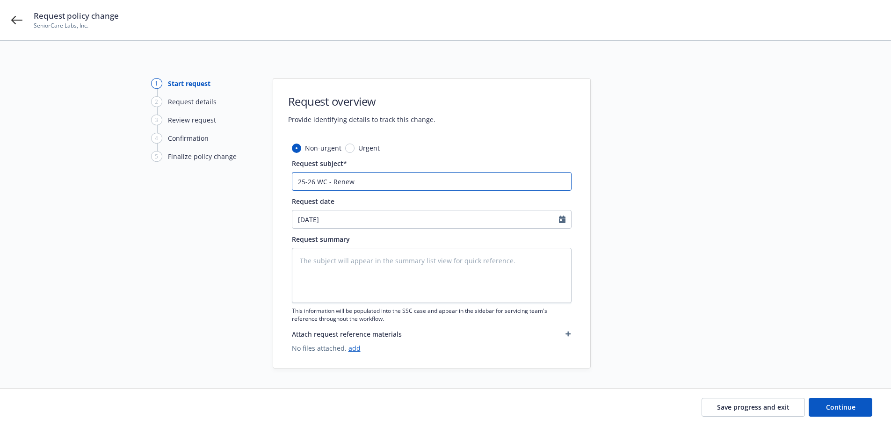
type input "25-26 WC - Renewa"
type textarea "x"
type input "25-26 WC - Renewal"
type textarea "x"
type input "25-26 WC - Renewal"
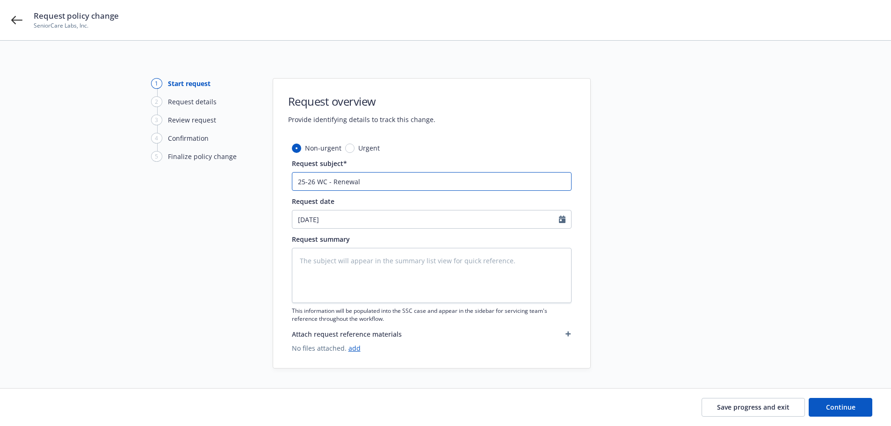
type textarea "x"
type input "25-26 WC - Renewal U"
type textarea "x"
type input "25-26 WC - Renewal Up"
type textarea "x"
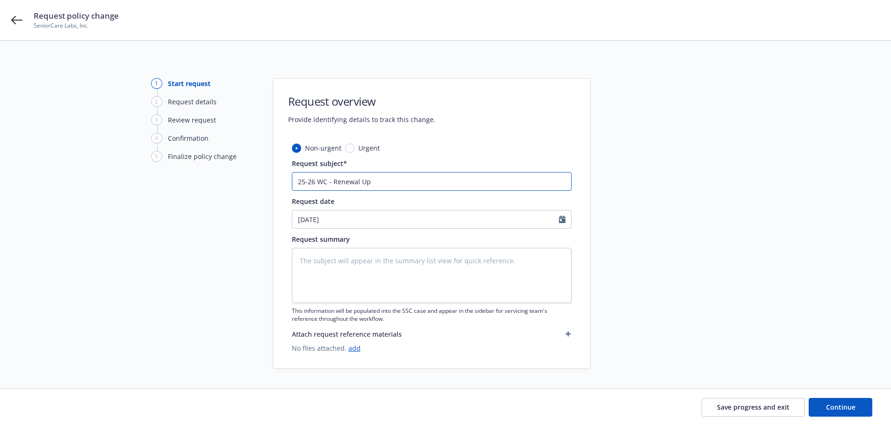
type input "25-26 WC - Renewal Upd"
type textarea "x"
type input "25-26 WC - Renewal Upda"
type textarea "x"
type input "25-26 WC - Renewal Updat"
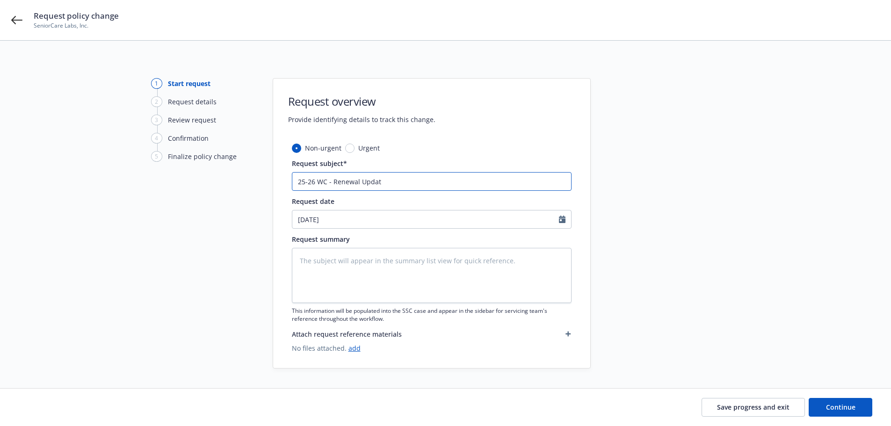
type textarea "x"
type input "25-26 WC - Renewal Update"
type textarea "x"
type input "25-26 WC - Renewal Updates"
type textarea "x"
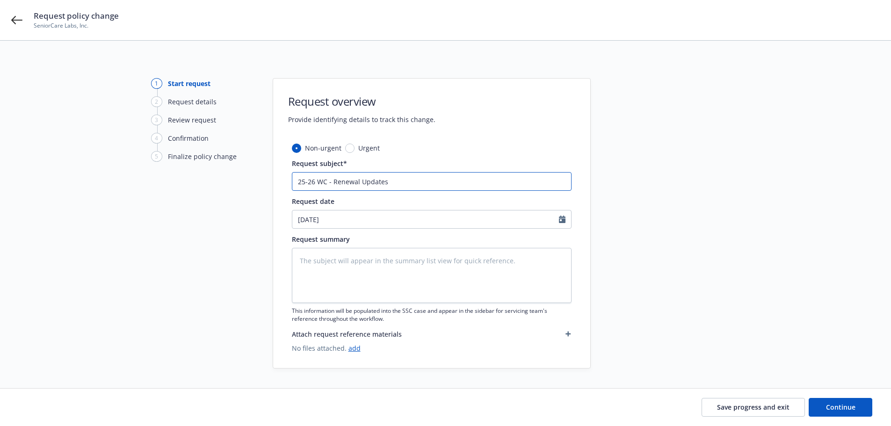
type input "25-26 WC - Renewal Updates,"
type textarea "x"
type input "25-26 WC - Renewal Updates,"
type textarea "x"
type input "25-26 WC - Renewal Updates, $"
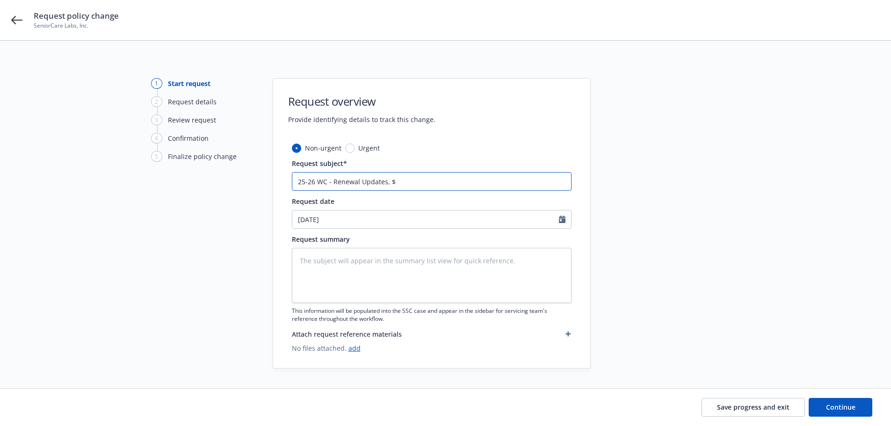
type textarea "x"
type input "25-26 WC - Renewal Updates, $2"
type textarea "x"
type input "25-26 WC - Renewal Updates, $22"
type textarea "x"
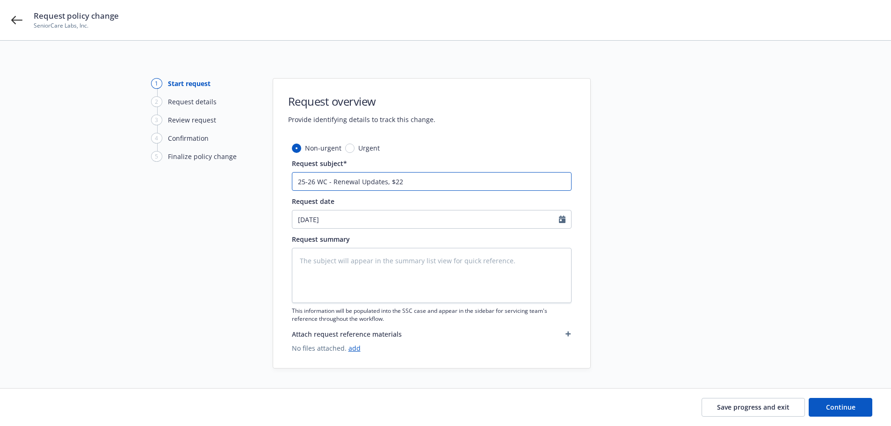
type input "25-26 WC - Renewal Updates, $221"
type textarea "x"
type input "25-26 WC - Renewal Updates, $221"
type textarea "x"
type input "25-26 WC - Renewal Updates, $221 AP"
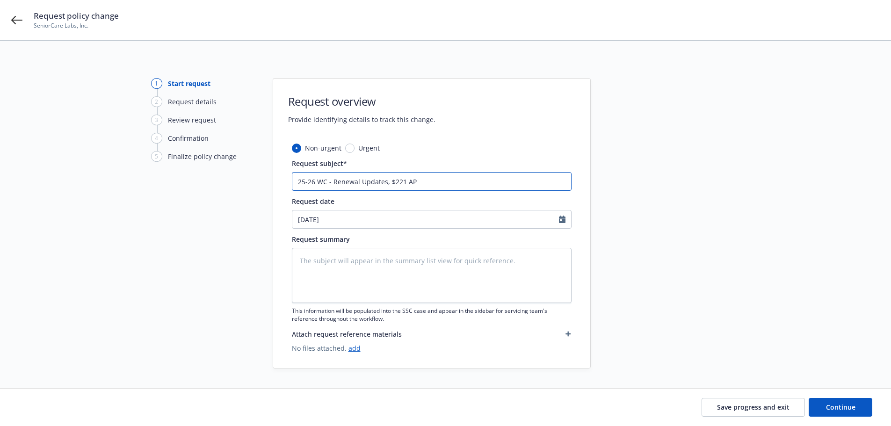
type textarea "x"
drag, startPoint x: 485, startPoint y: 178, endPoint x: 151, endPoint y: 172, distance: 333.9
click at [151, 172] on div "1 Start request 2 Request details 3 Review request 4 Confirmation 5 Finalize po…" at bounding box center [445, 223] width 868 height 290
type input "25-26 WC - Renewal Updates, $221 AP"
click at [412, 253] on textarea at bounding box center [432, 275] width 280 height 55
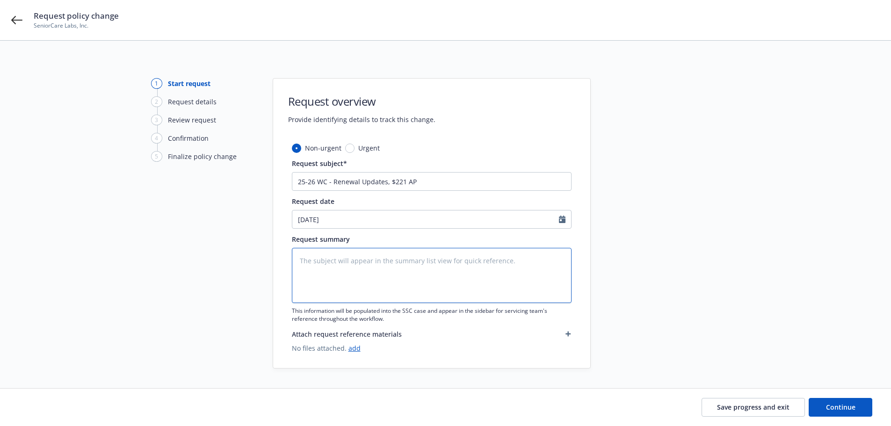
click at [417, 262] on textarea at bounding box center [432, 275] width 280 height 55
paste textarea "25-26 WC - Renewal Updates, $221 AP"
type textarea "x"
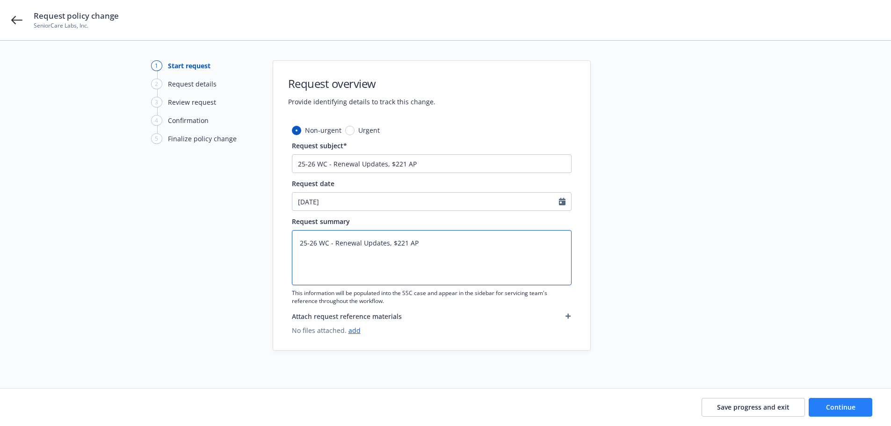
type textarea "25-26 WC - Renewal Updates, $221 AP"
click at [836, 405] on span "Continue" at bounding box center [840, 407] width 29 height 9
type textarea "x"
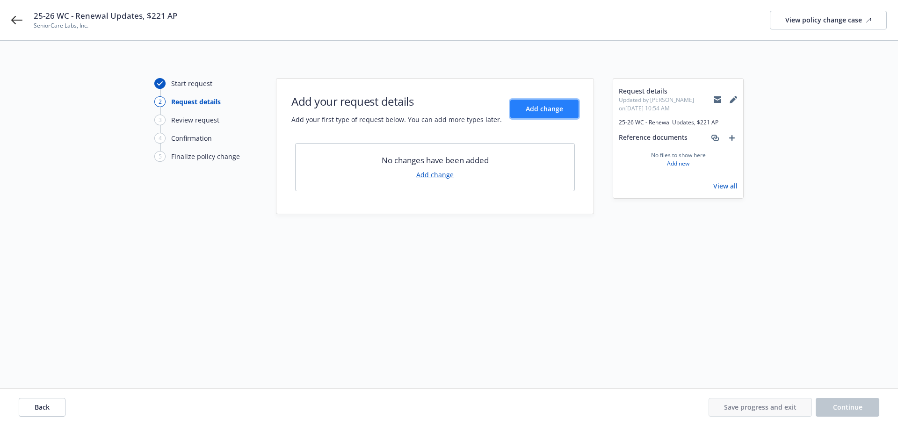
click at [528, 110] on span "Add change" at bounding box center [544, 108] width 37 height 9
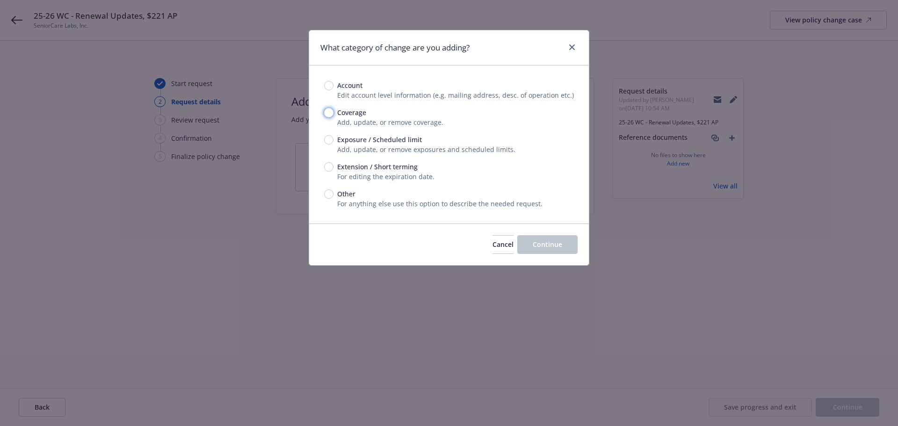
click at [330, 113] on input "Coverage" at bounding box center [328, 112] width 9 height 9
radio input "true"
click at [542, 244] on span "Continue" at bounding box center [547, 244] width 29 height 9
type textarea "x"
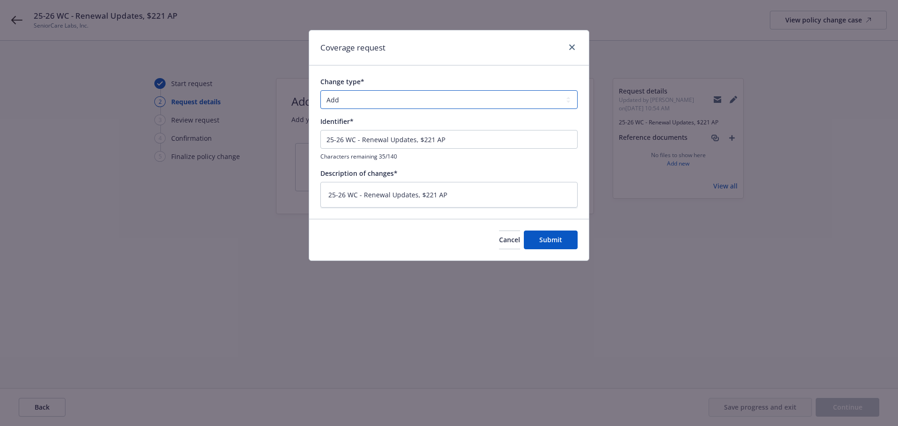
click at [353, 103] on select "Add Audit Change Remove" at bounding box center [448, 99] width 257 height 19
select select "CHANGE"
click at [320, 90] on select "Add Audit Change Remove" at bounding box center [448, 99] width 257 height 19
click at [544, 246] on button "Submit" at bounding box center [551, 240] width 54 height 19
type textarea "x"
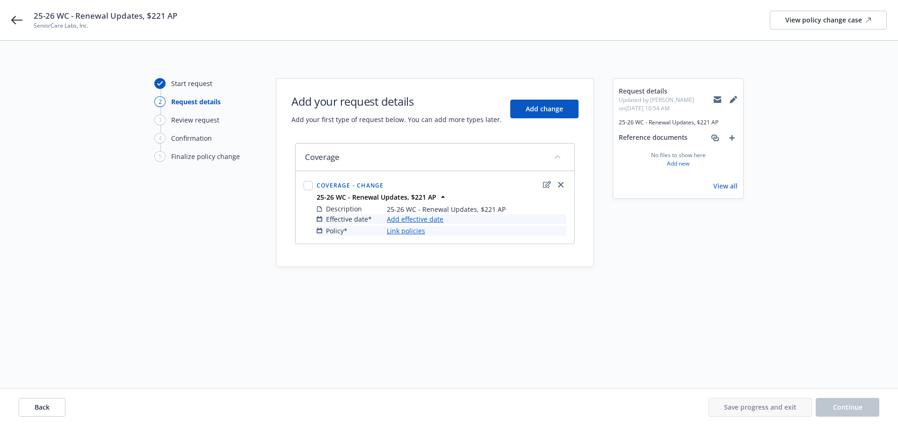
click at [433, 218] on link "Add effective date" at bounding box center [415, 219] width 57 height 10
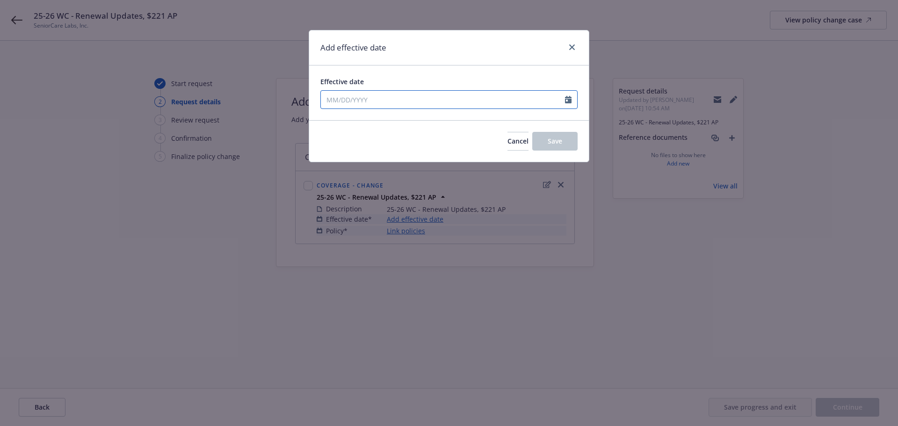
click at [410, 102] on input "Effective date" at bounding box center [443, 100] width 244 height 18
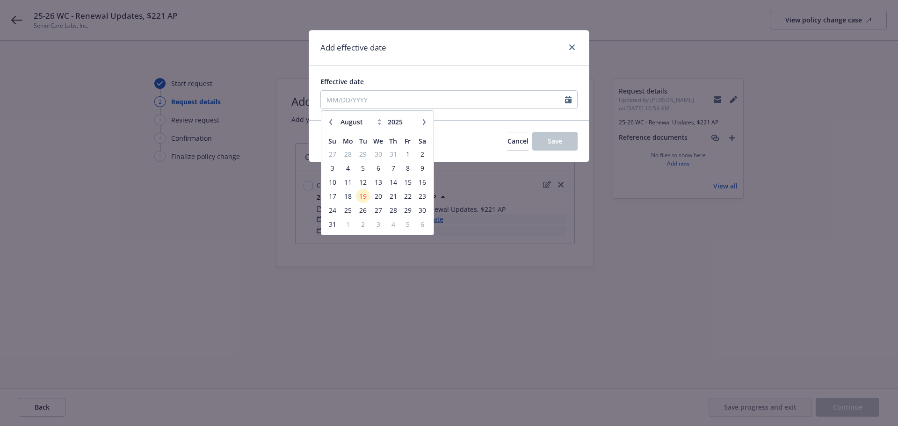
click at [377, 124] on icon at bounding box center [379, 122] width 4 height 6
click at [375, 118] on select "January February March April May June July August September October November De…" at bounding box center [361, 121] width 47 height 11
select select "9"
click at [338, 116] on select "January February March April May June July August September October November De…" at bounding box center [361, 121] width 47 height 11
click at [349, 153] on span "1" at bounding box center [347, 154] width 14 height 12
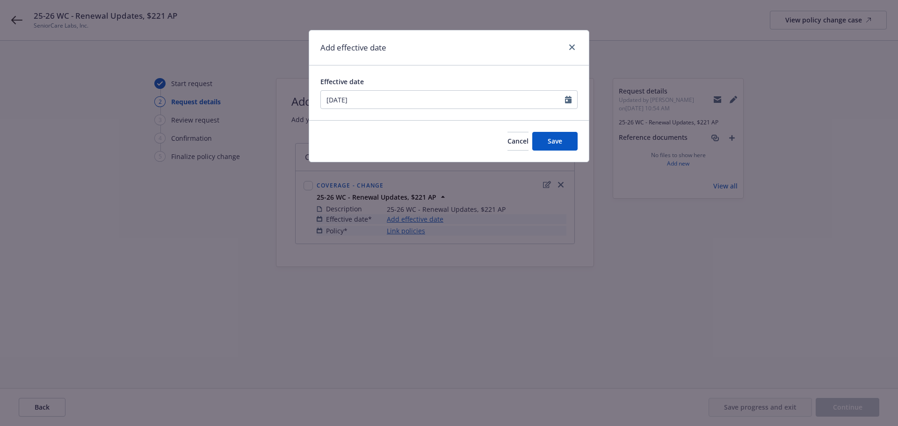
type input "09/01/2025"
click at [547, 140] on button "Save" at bounding box center [554, 141] width 45 height 19
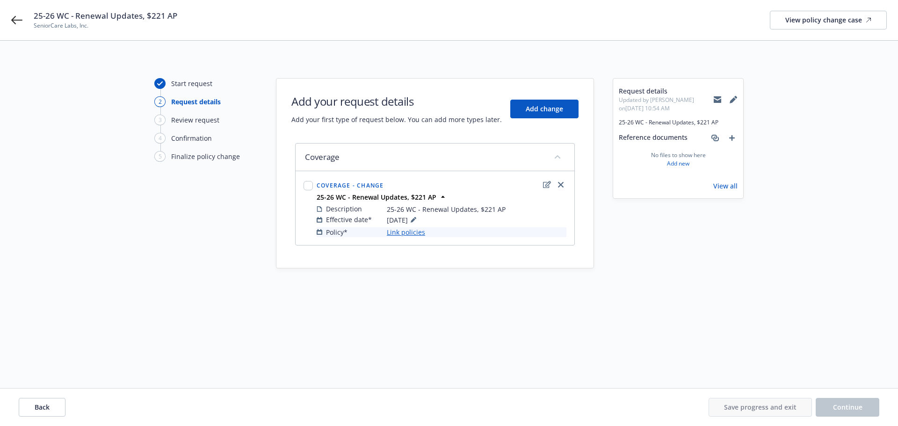
click at [409, 233] on link "Link policies" at bounding box center [406, 232] width 38 height 10
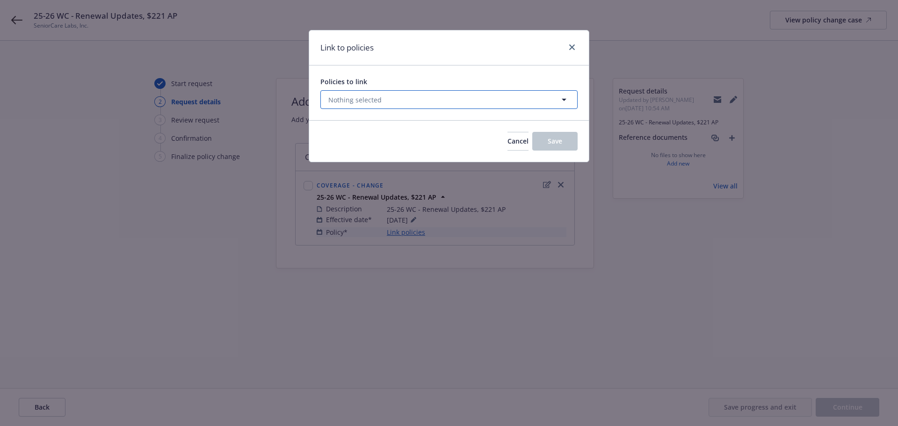
click at [392, 94] on button "Nothing selected" at bounding box center [448, 99] width 257 height 19
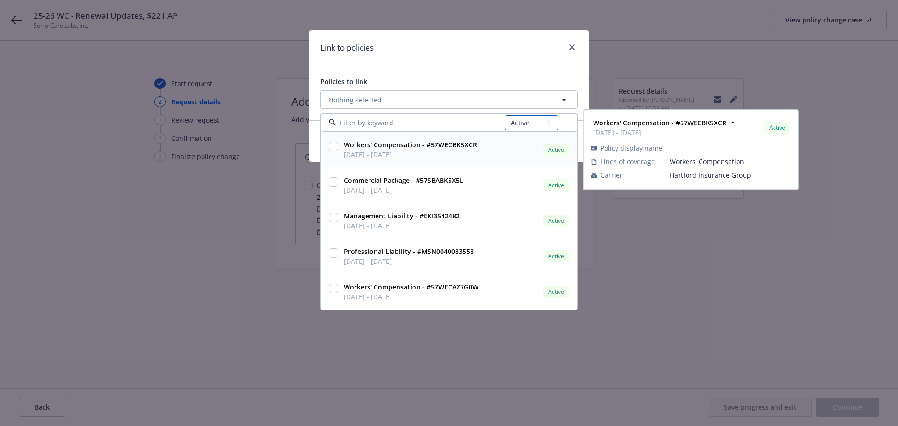
click at [529, 121] on select "All Active Upcoming Expired Cancelled" at bounding box center [531, 122] width 53 height 15
select select "UPCOMING"
click at [505, 115] on select "All Active Upcoming Expired Cancelled" at bounding box center [531, 122] width 53 height 15
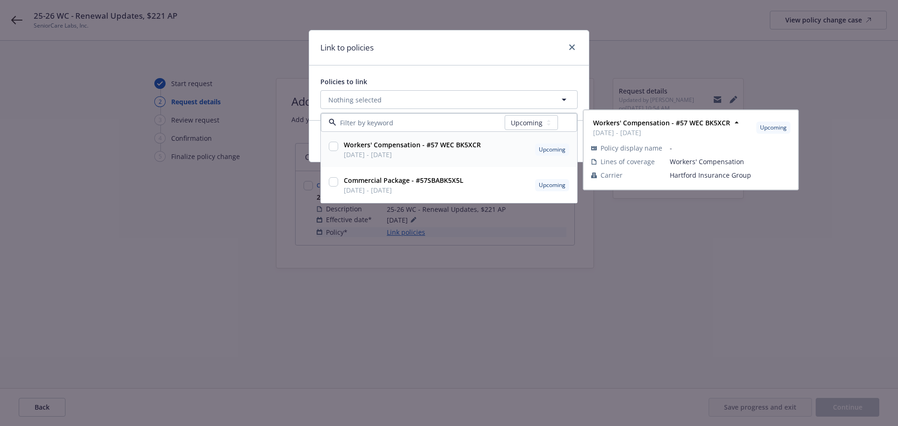
click at [337, 144] on input "checkbox" at bounding box center [333, 146] width 9 height 9
checkbox input "true"
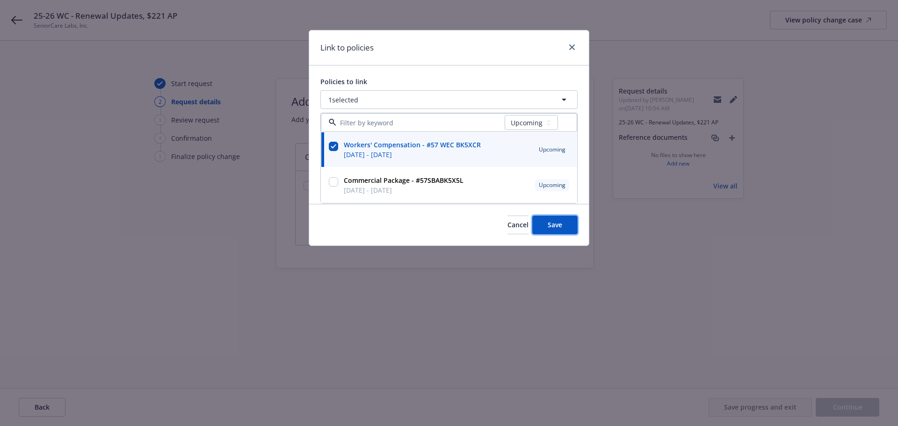
click at [560, 226] on span "Save" at bounding box center [555, 224] width 14 height 9
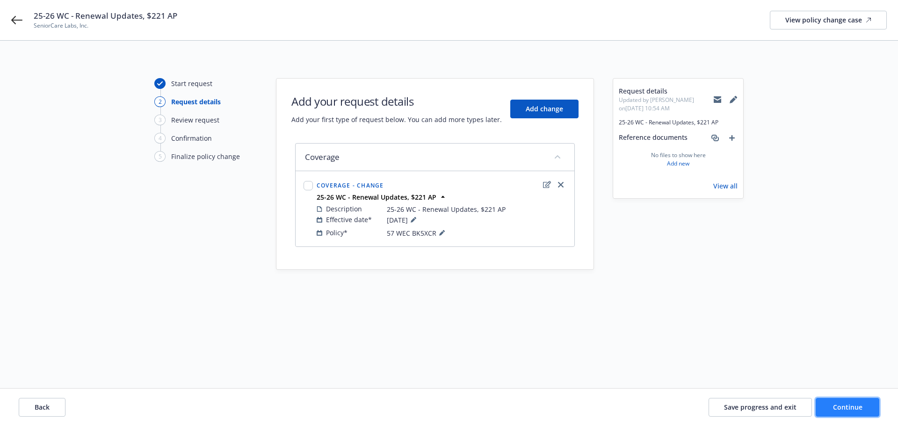
click at [861, 411] on span "Continue" at bounding box center [847, 407] width 29 height 9
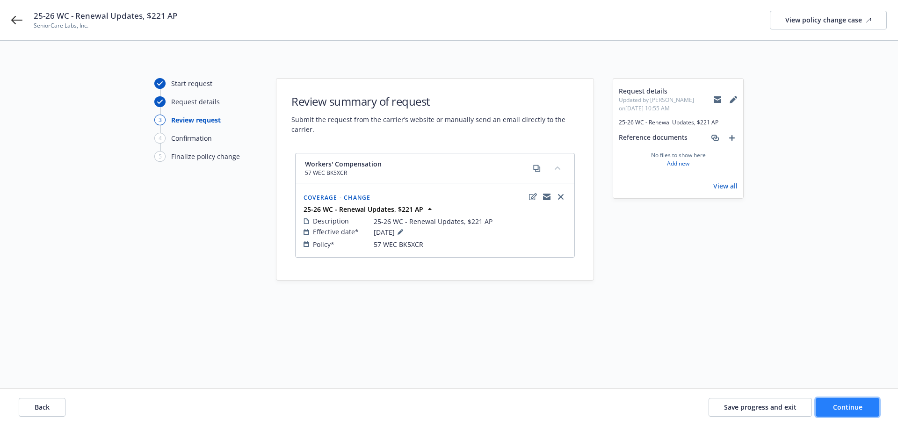
click at [853, 406] on span "Continue" at bounding box center [847, 407] width 29 height 9
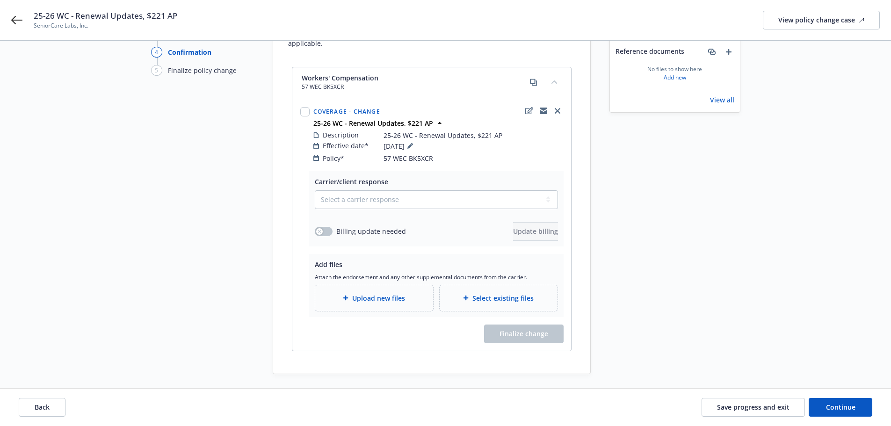
scroll to position [94, 0]
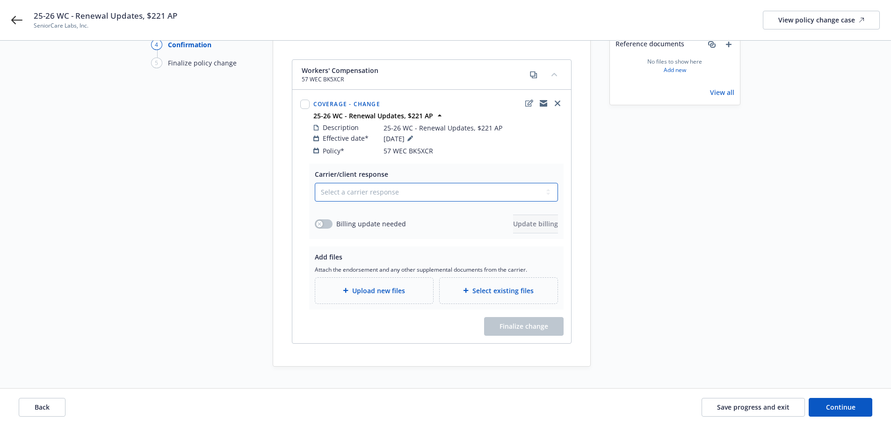
drag, startPoint x: 353, startPoint y: 178, endPoint x: 350, endPoint y: 188, distance: 10.1
click at [353, 183] on select "Select a carrier response Accepted Accepted with revision No endorsement needed…" at bounding box center [436, 192] width 243 height 19
select select "ACCEPTED"
click at [315, 183] on select "Select a carrier response Accepted Accepted with revision No endorsement needed…" at bounding box center [436, 192] width 243 height 19
click at [329, 219] on button "button" at bounding box center [324, 223] width 18 height 9
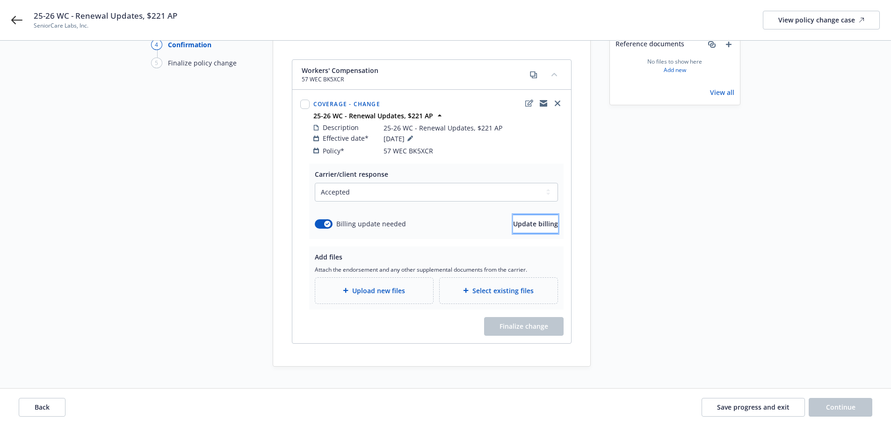
click at [520, 219] on span "Update billing" at bounding box center [535, 223] width 45 height 9
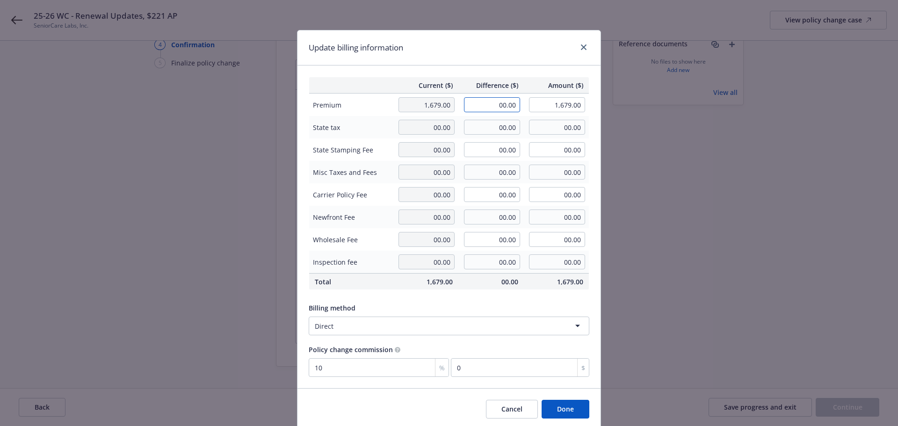
drag, startPoint x: 481, startPoint y: 101, endPoint x: 574, endPoint y: 108, distance: 93.3
click at [574, 108] on tr "Premium 1,679.00 00.00 1,679.00" at bounding box center [449, 105] width 280 height 23
type input "221.00"
type input "1,900.00"
type input "22.1"
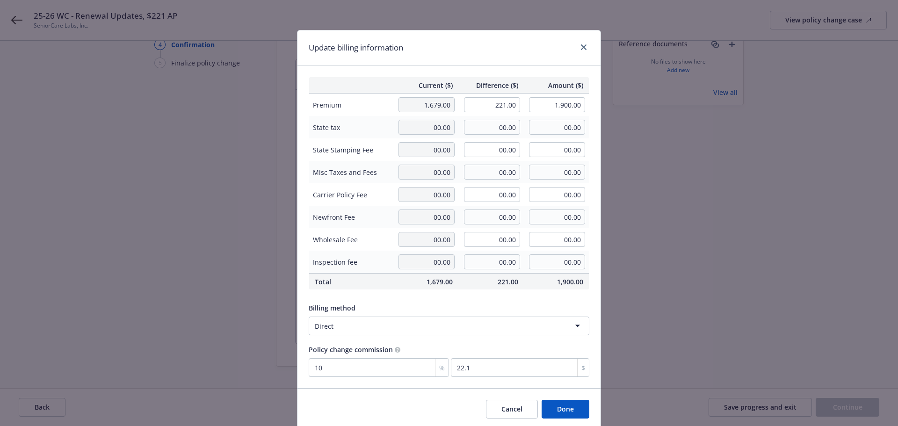
click at [566, 405] on button "Done" at bounding box center [566, 409] width 48 height 19
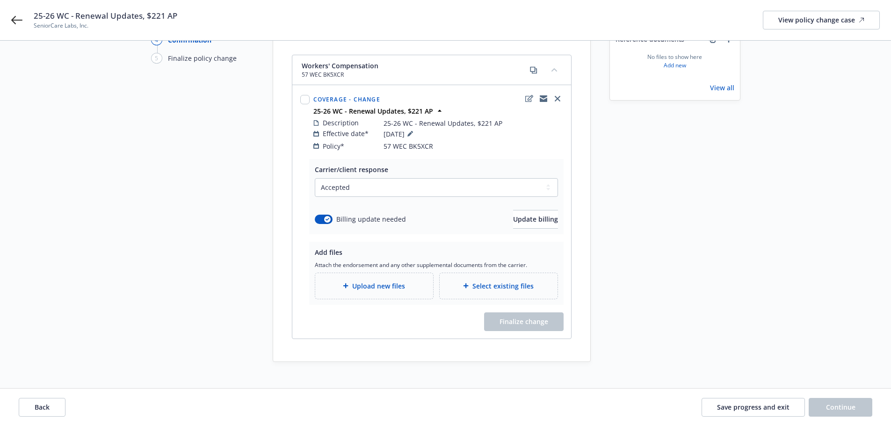
scroll to position [100, 0]
click at [751, 406] on span "Save progress and exit" at bounding box center [753, 407] width 72 height 9
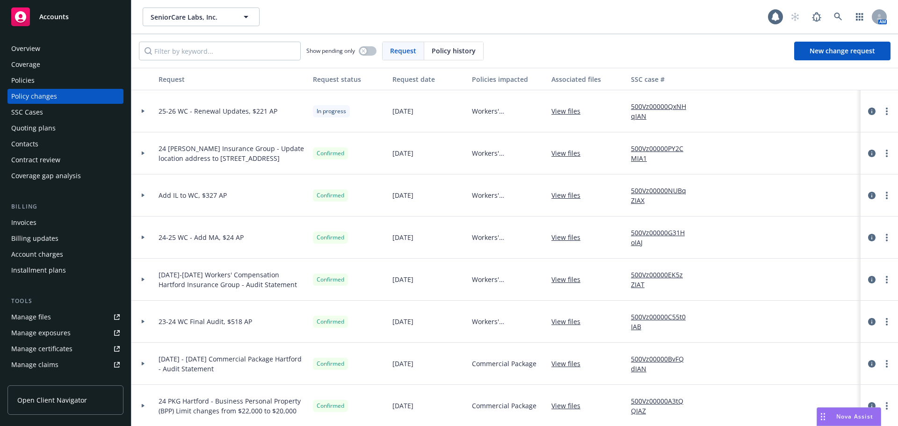
click at [49, 76] on div "Policies" at bounding box center [65, 80] width 108 height 15
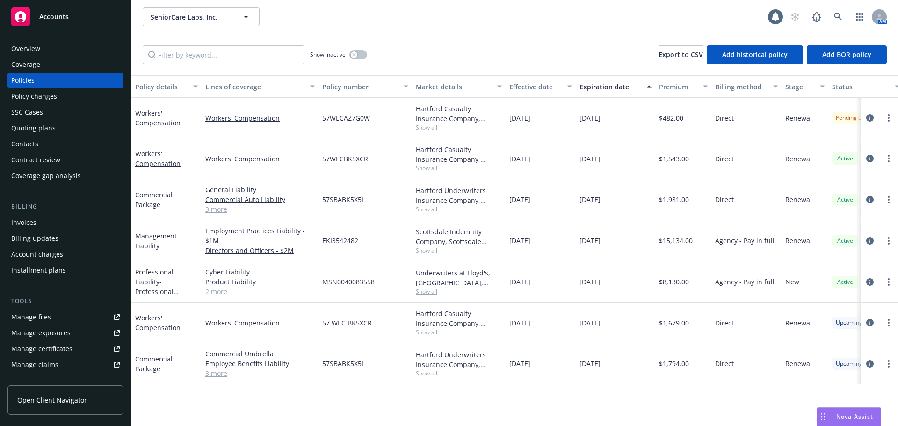
click at [517, 84] on div "Effective date" at bounding box center [535, 87] width 52 height 10
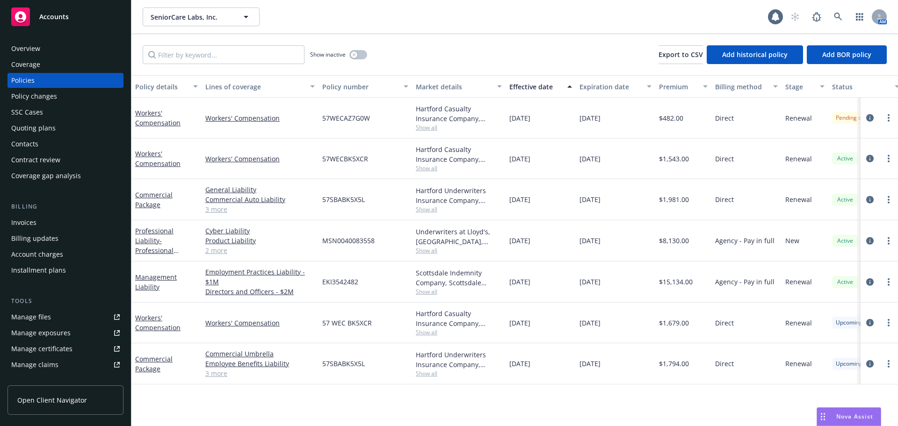
click at [520, 84] on div "Effective date" at bounding box center [535, 87] width 52 height 10
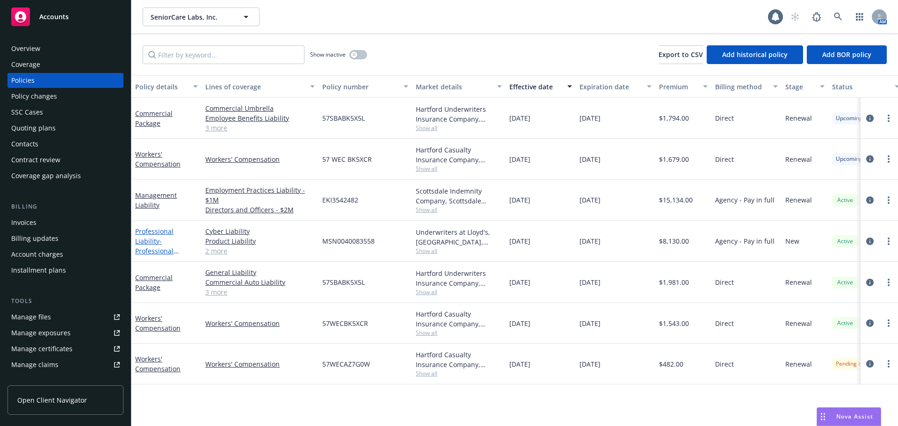
click at [161, 242] on span "- Professional E&O/MedMal/Cyber/Products Liability" at bounding box center [166, 256] width 62 height 38
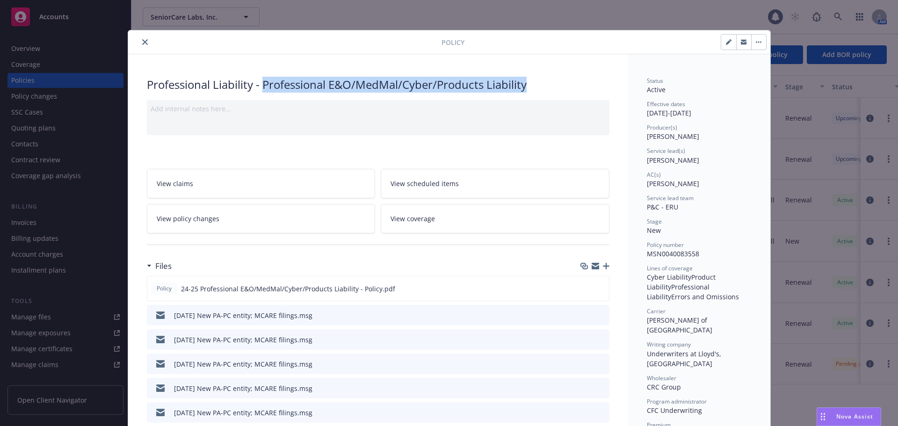
drag, startPoint x: 260, startPoint y: 86, endPoint x: 528, endPoint y: 90, distance: 268.0
click at [528, 90] on div "Professional Liability - Professional E&O/MedMal/Cyber/Products Liability" at bounding box center [378, 85] width 462 height 16
click at [595, 46] on div at bounding box center [615, 42] width 302 height 16
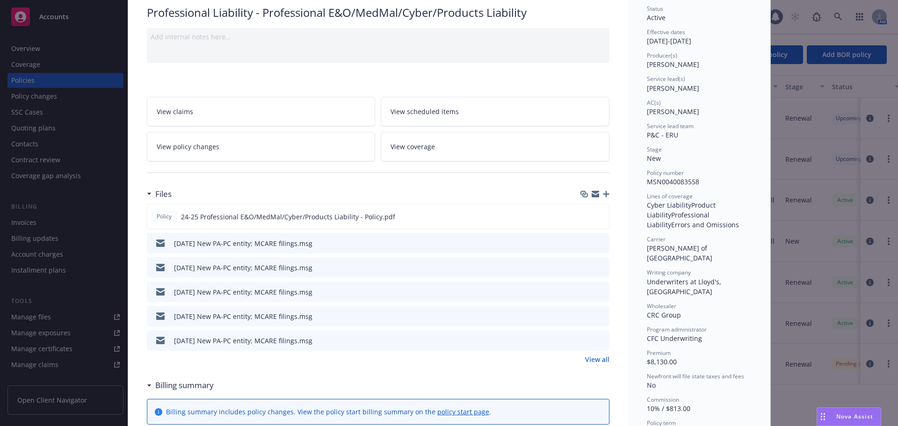
scroll to position [94, 0]
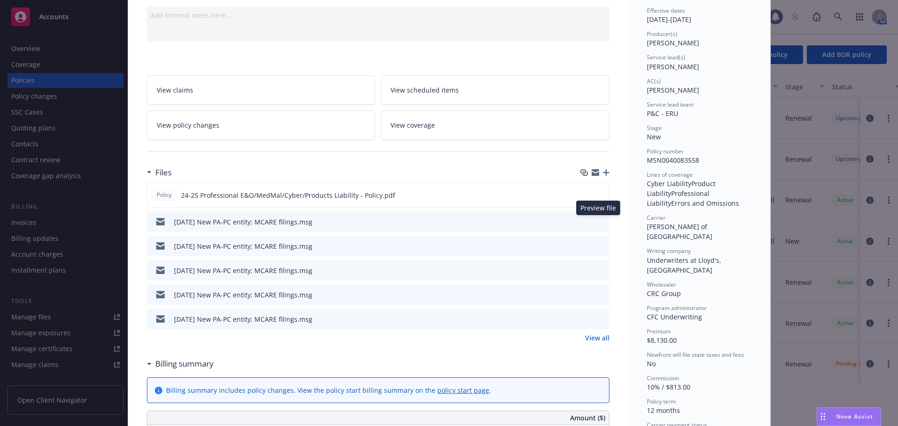
click at [596, 223] on icon "preview file" at bounding box center [600, 221] width 8 height 7
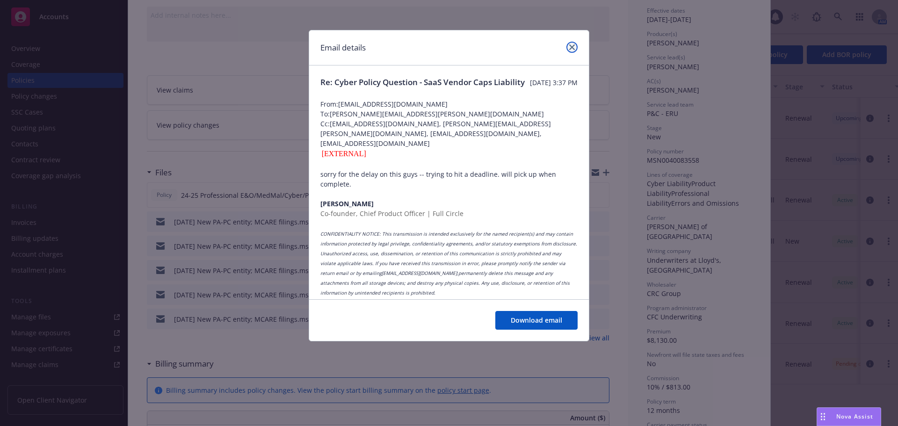
click at [574, 46] on icon "close" at bounding box center [572, 47] width 6 height 6
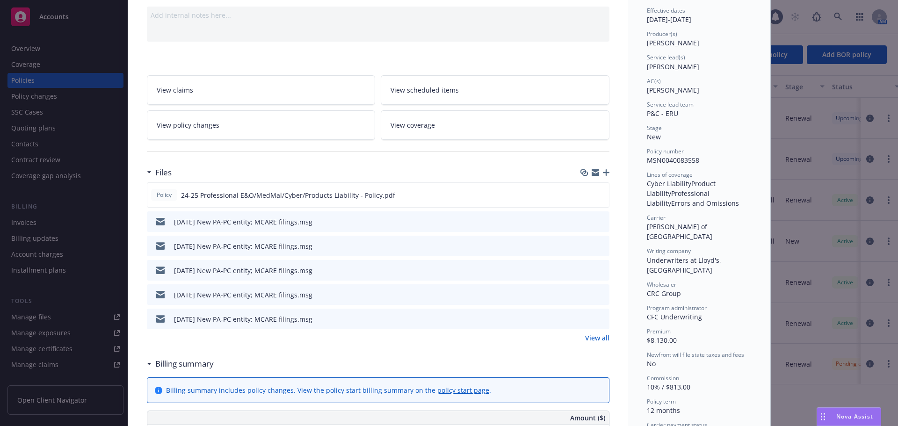
click at [603, 173] on icon "button" at bounding box center [606, 172] width 7 height 7
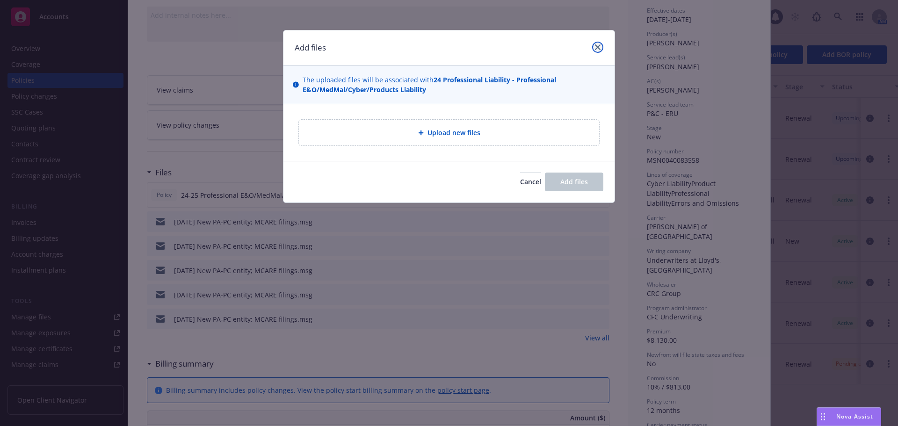
click at [595, 50] on link "close" at bounding box center [597, 47] width 11 height 11
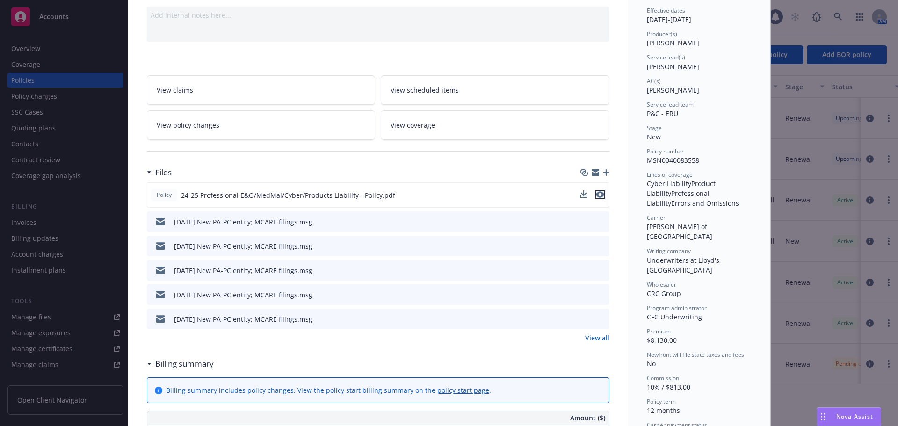
click at [596, 195] on icon "preview file" at bounding box center [600, 194] width 8 height 7
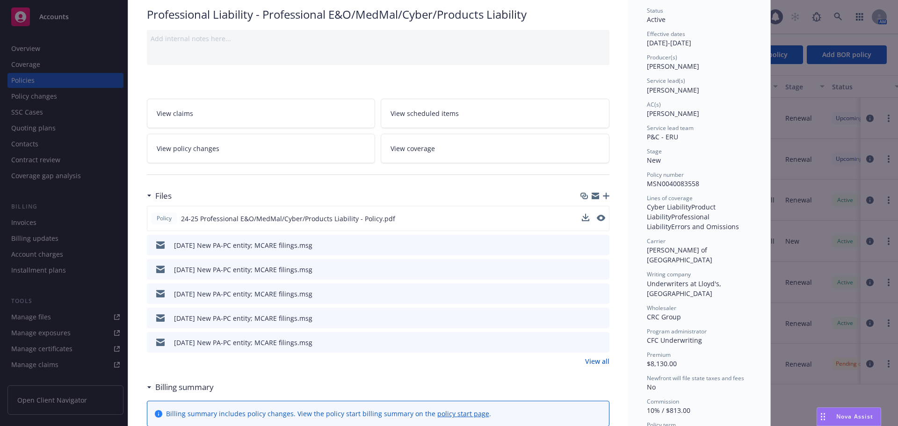
scroll to position [0, 0]
